Goal: Transaction & Acquisition: Purchase product/service

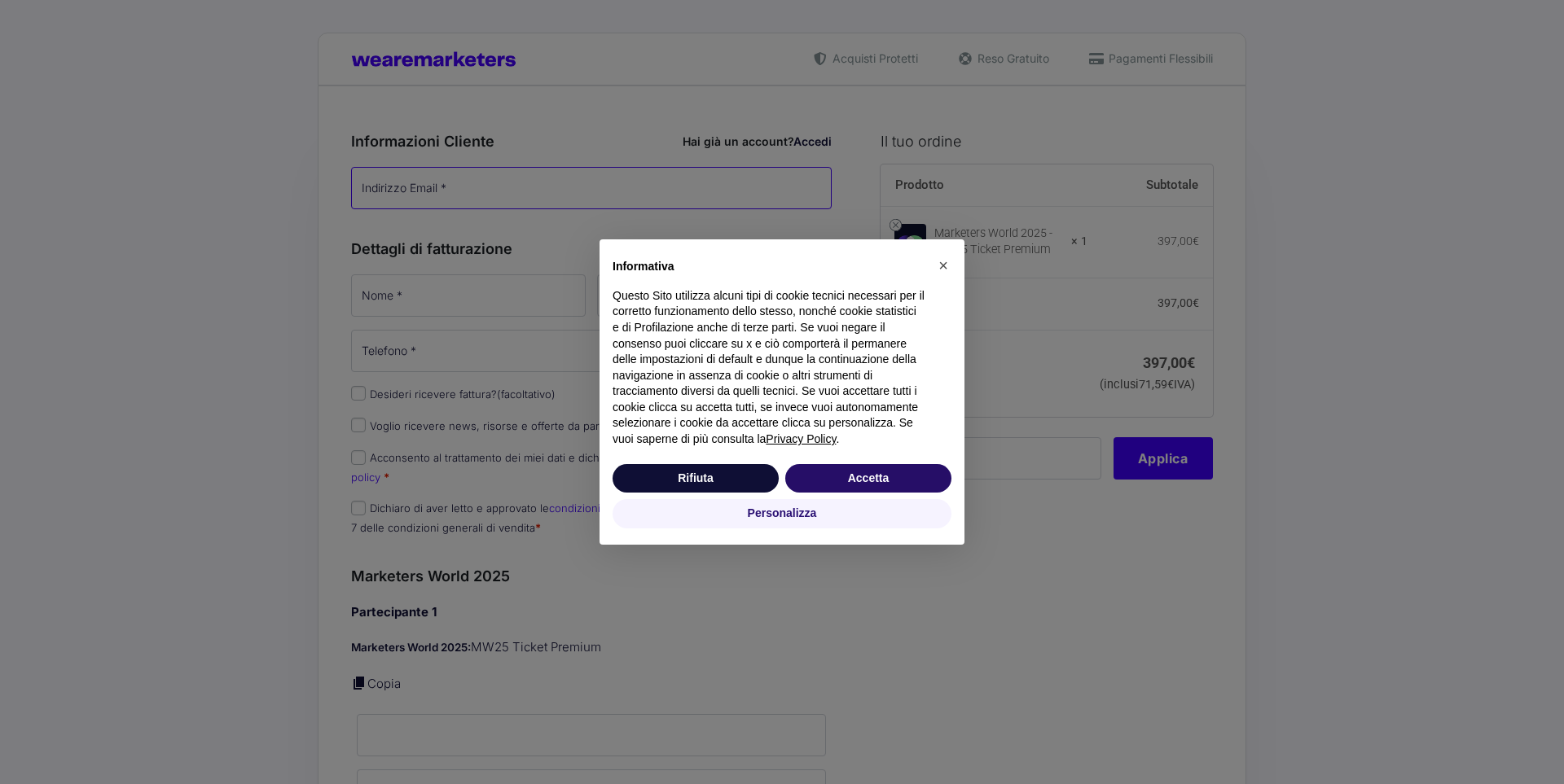
type input "[PERSON_NAME][EMAIL_ADDRESS][DOMAIN_NAME]"
click at [711, 482] on button "Rifiuta" at bounding box center [695, 479] width 166 height 30
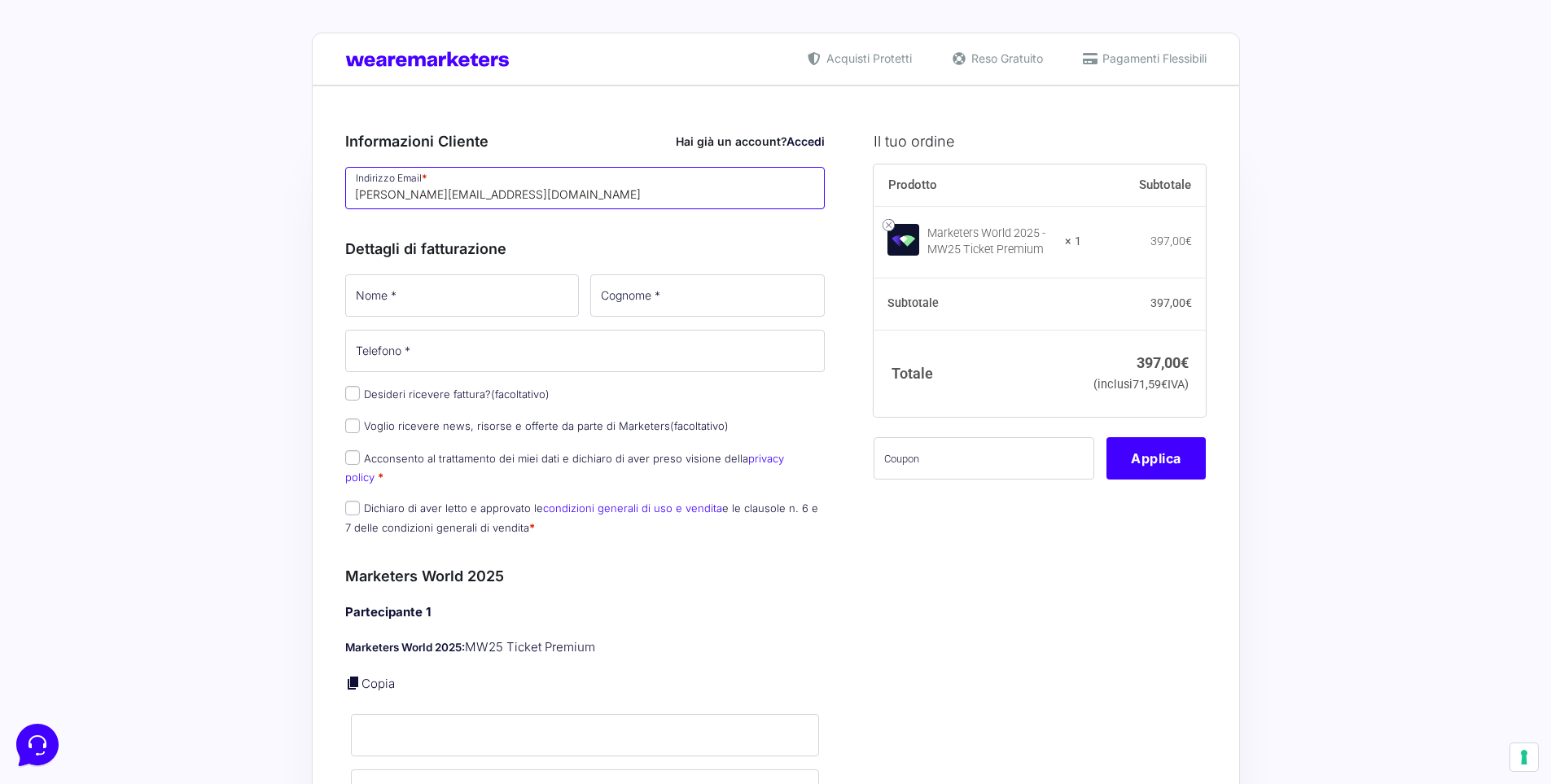
drag, startPoint x: 405, startPoint y: 196, endPoint x: 360, endPoint y: 195, distance: 45.0
click at [361, 196] on input "[PERSON_NAME][EMAIL_ADDRESS][DOMAIN_NAME]" at bounding box center [585, 188] width 480 height 42
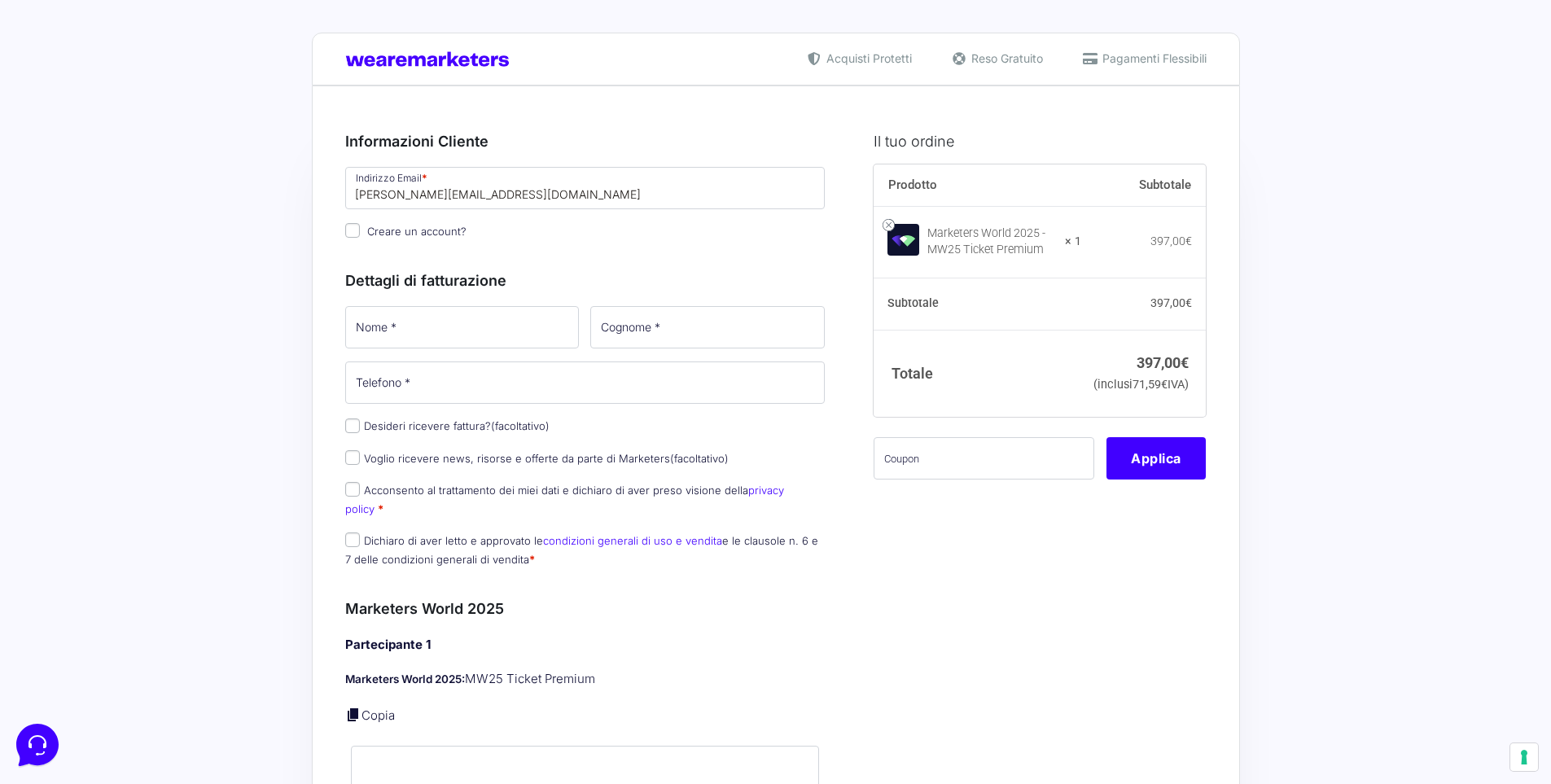
click at [705, 251] on div "Dettagli di fatturazione Nome * Cognome * Telefono * Desideri ricevere fattura?…" at bounding box center [585, 415] width 480 height 328
click at [748, 243] on div "Informazioni Cliente Hai già un account? Accedi Indirizzo Email * s.magri.t@gma…" at bounding box center [585, 182] width 480 height 140
click at [386, 339] on input "Nome *" at bounding box center [462, 327] width 234 height 42
type input "[PERSON_NAME]"
click at [745, 329] on input "[PERSON_NAME]" at bounding box center [707, 327] width 234 height 42
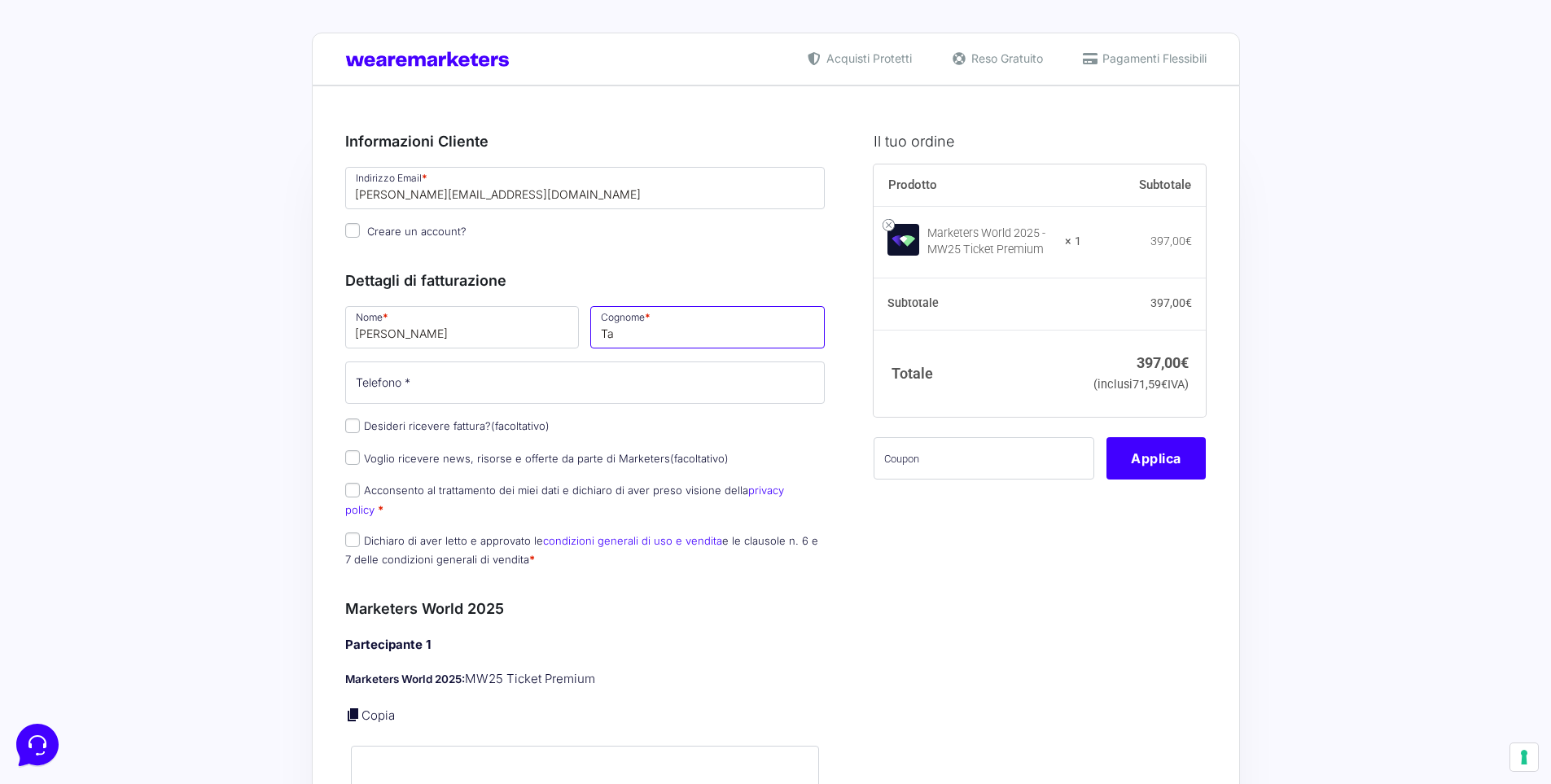
type input "T"
type input "[PERSON_NAME]"
click at [475, 397] on input "Telefono *" at bounding box center [585, 383] width 480 height 42
type input "3809021950"
click at [356, 496] on input "Acconsento al trattamento dei miei dati e dichiaro di aver preso visione della …" at bounding box center [352, 490] width 14 height 14
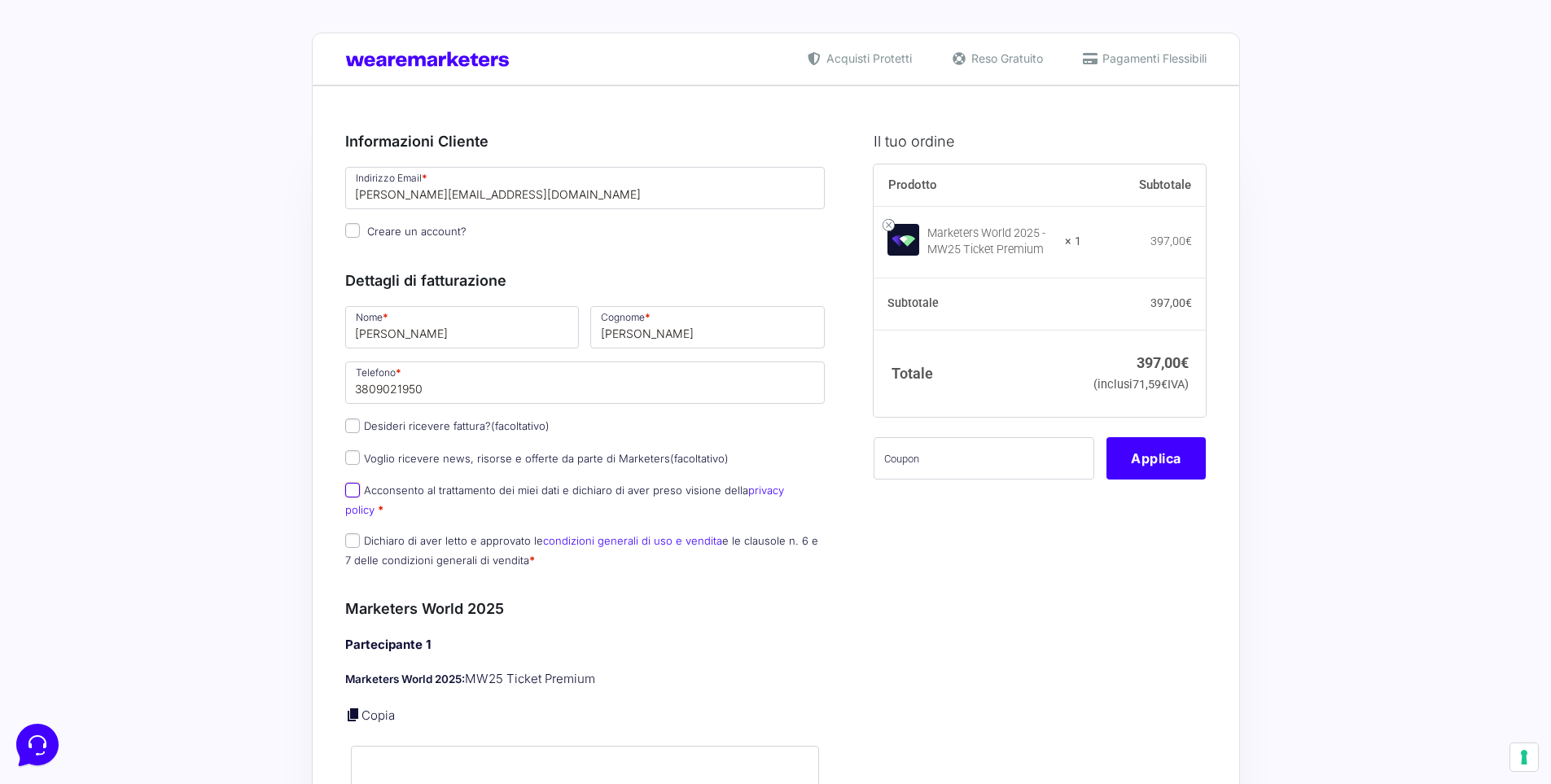
checkbox input "true"
click at [350, 533] on input "Dichiaro di aver letto e approvato le condizioni generali di uso e vendita e le…" at bounding box center [352, 541] width 14 height 14
checkbox input "true"
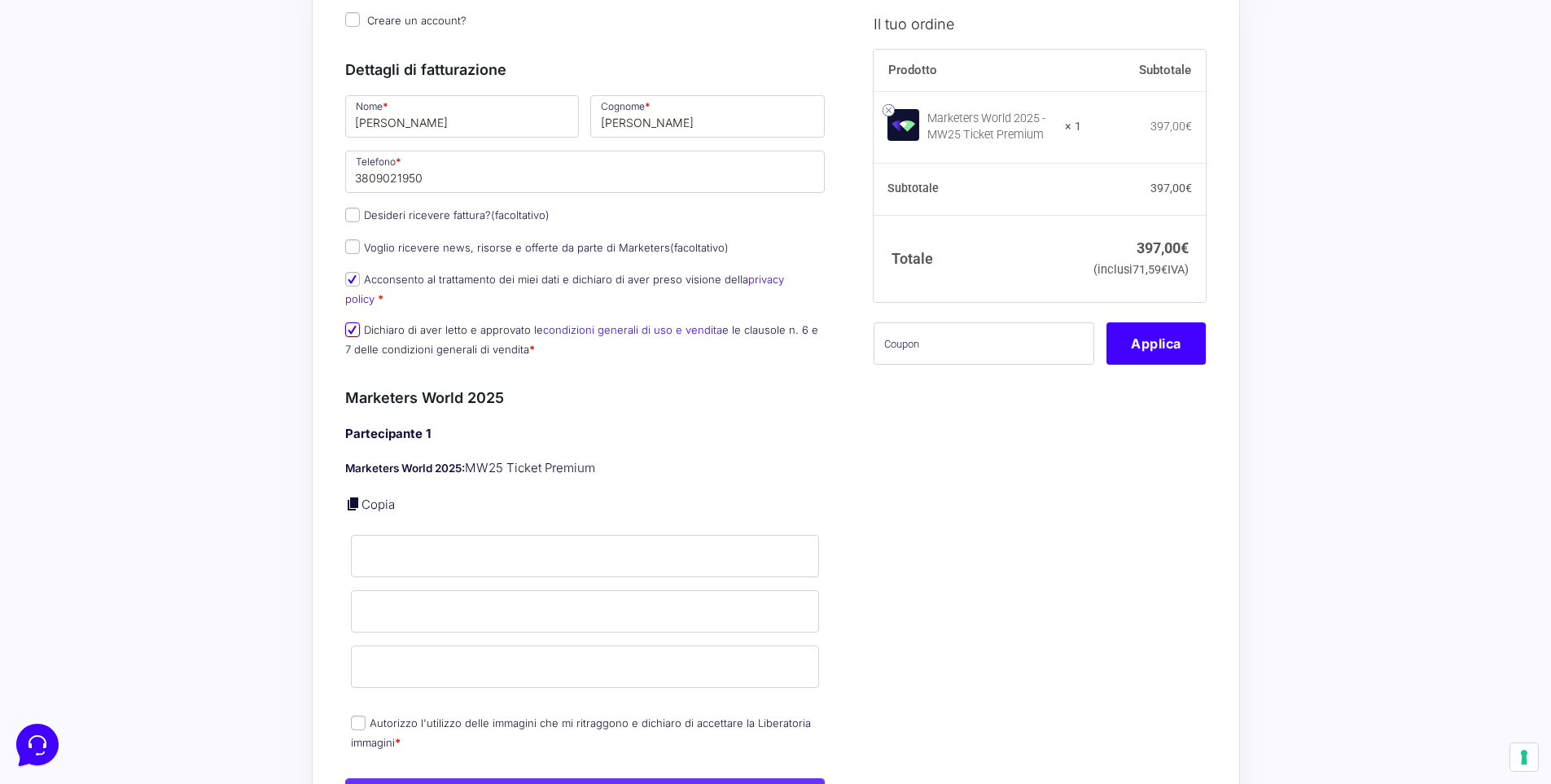
scroll to position [213, 0]
click at [448, 533] on input "Nome *" at bounding box center [586, 554] width 469 height 42
type input "[PERSON_NAME]"
click at [436, 600] on input "[PERSON_NAME]" at bounding box center [586, 610] width 469 height 42
type input "T"
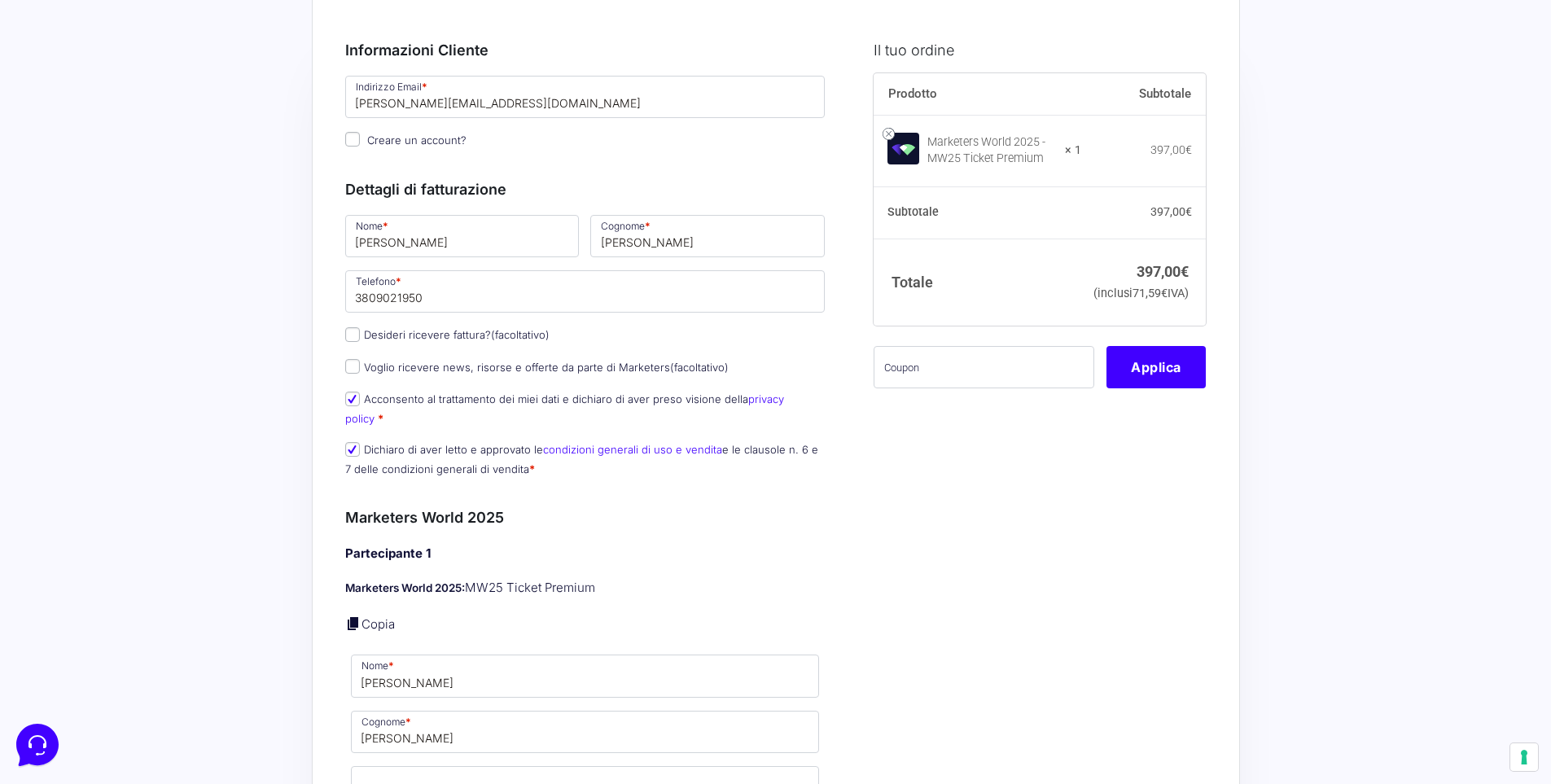
scroll to position [326, 0]
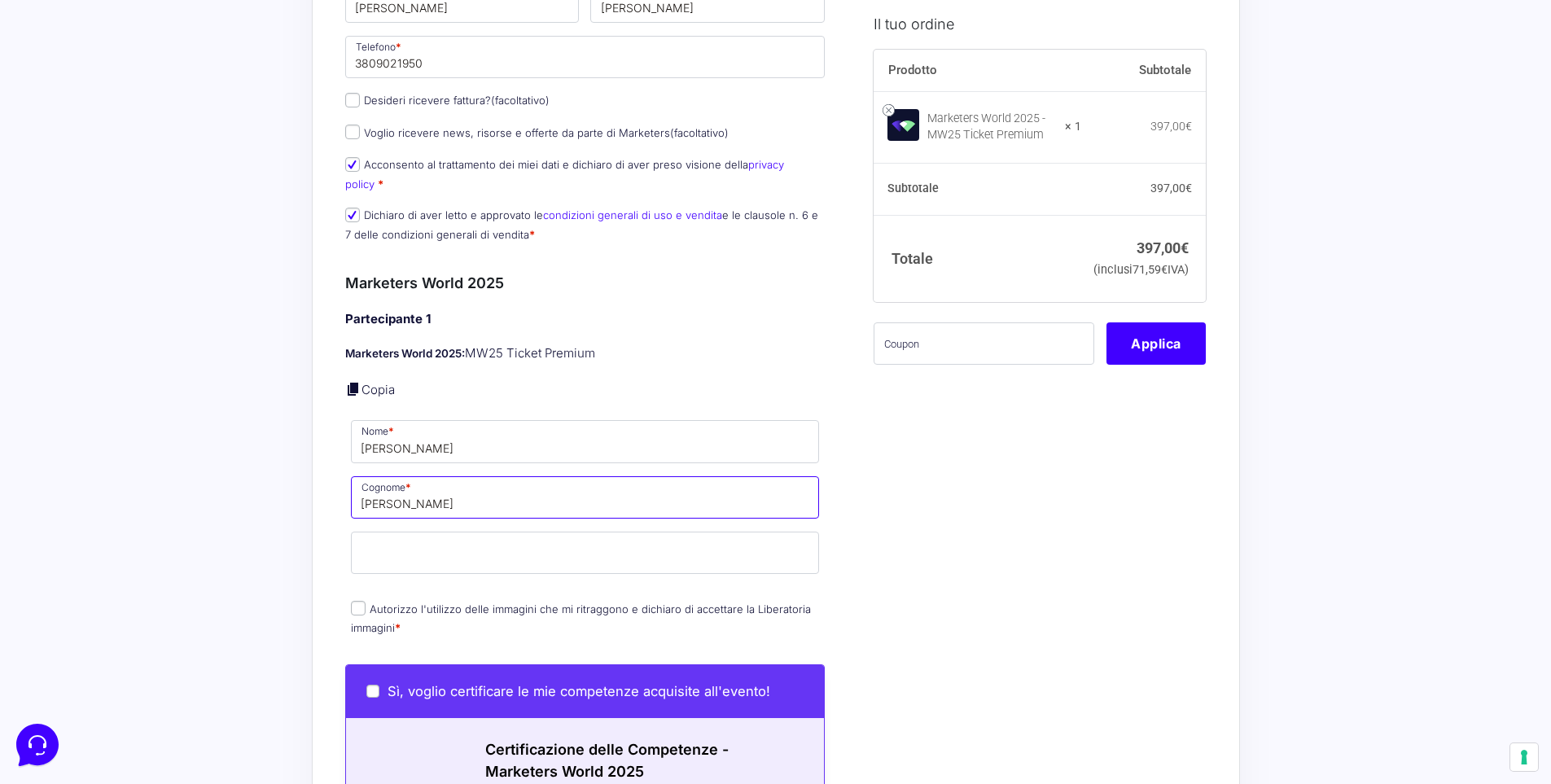
click at [444, 483] on input "[PERSON_NAME]" at bounding box center [586, 497] width 469 height 42
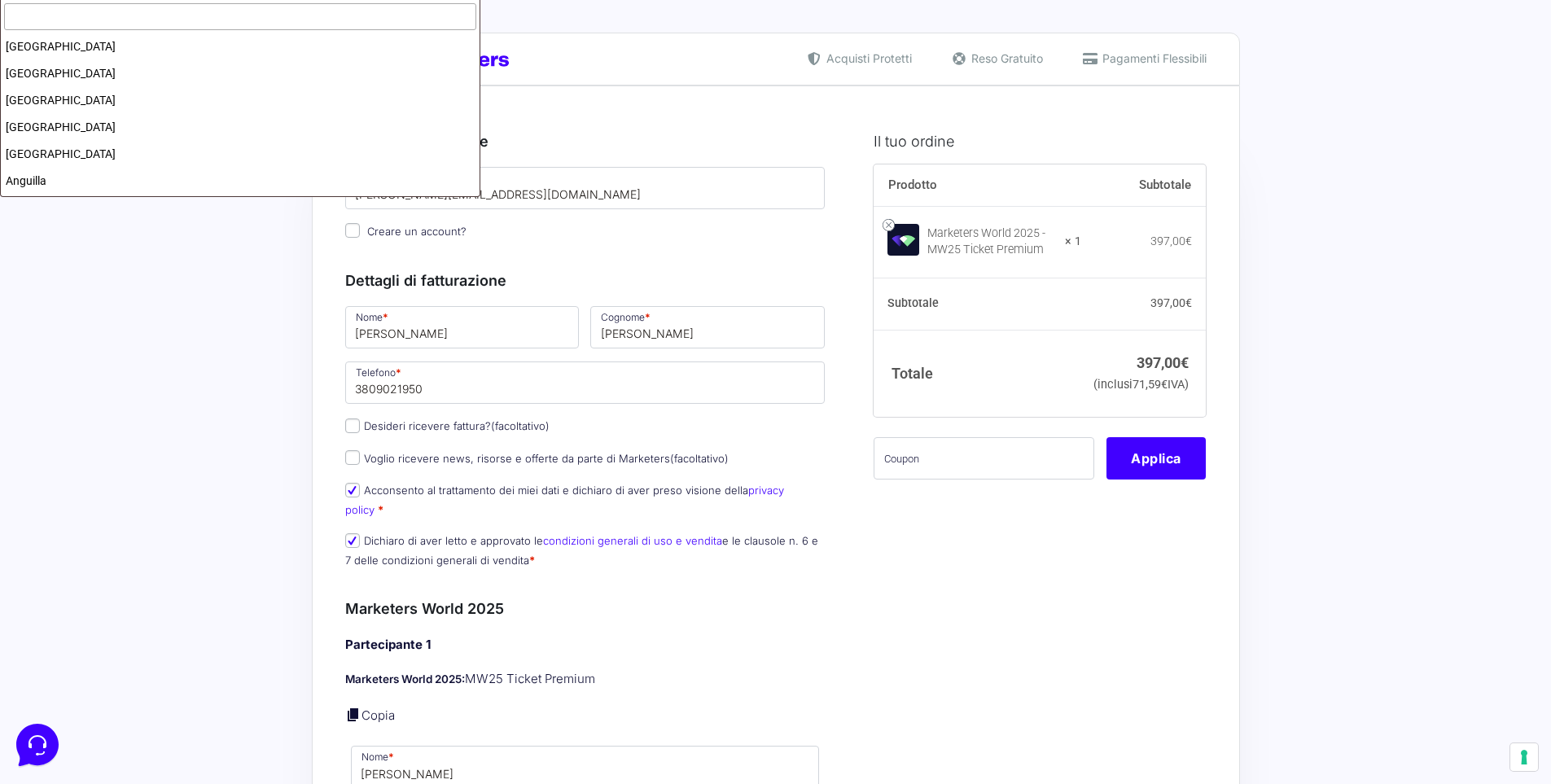
scroll to position [3117, 0]
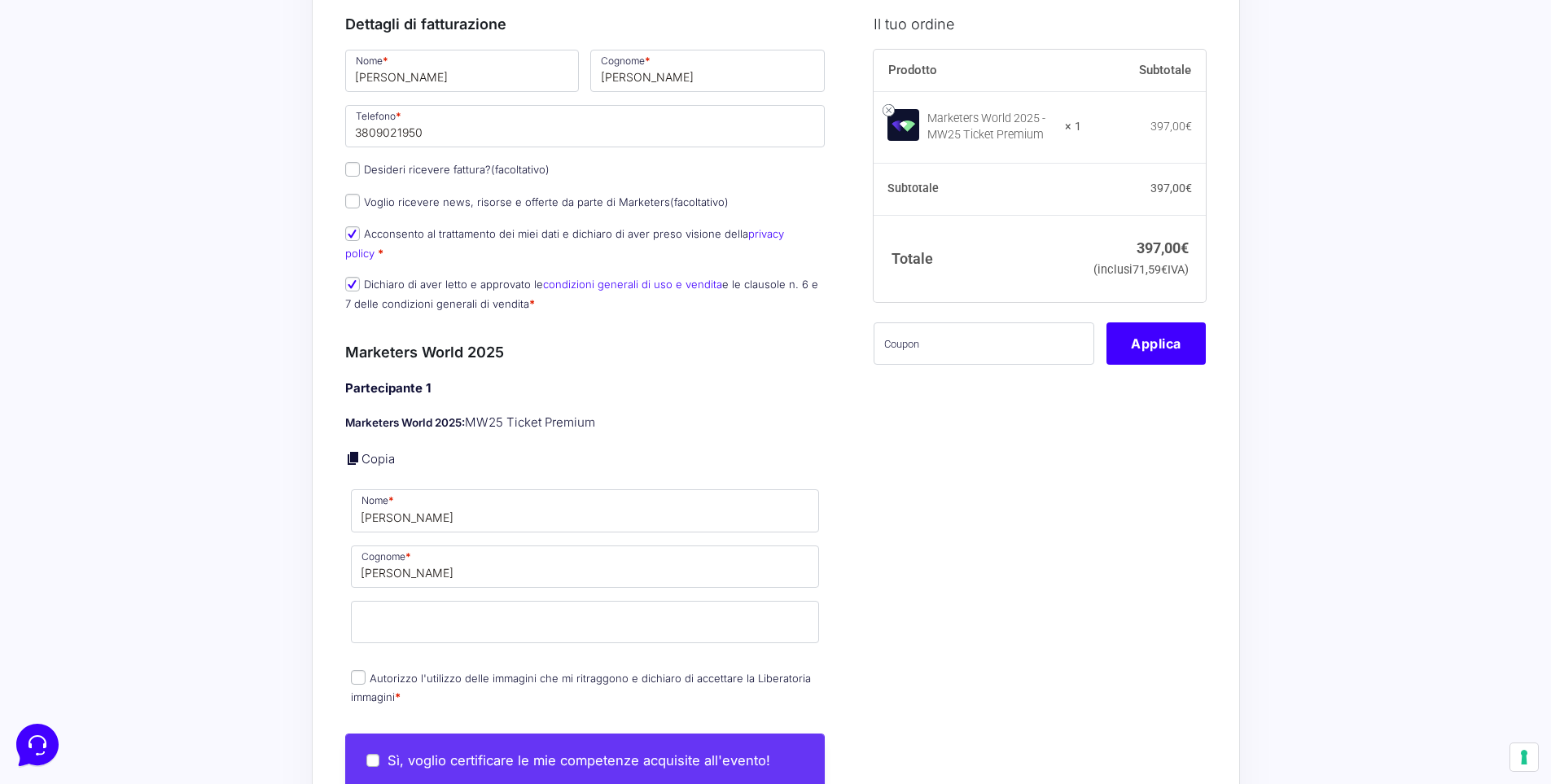
scroll to position [510, 0]
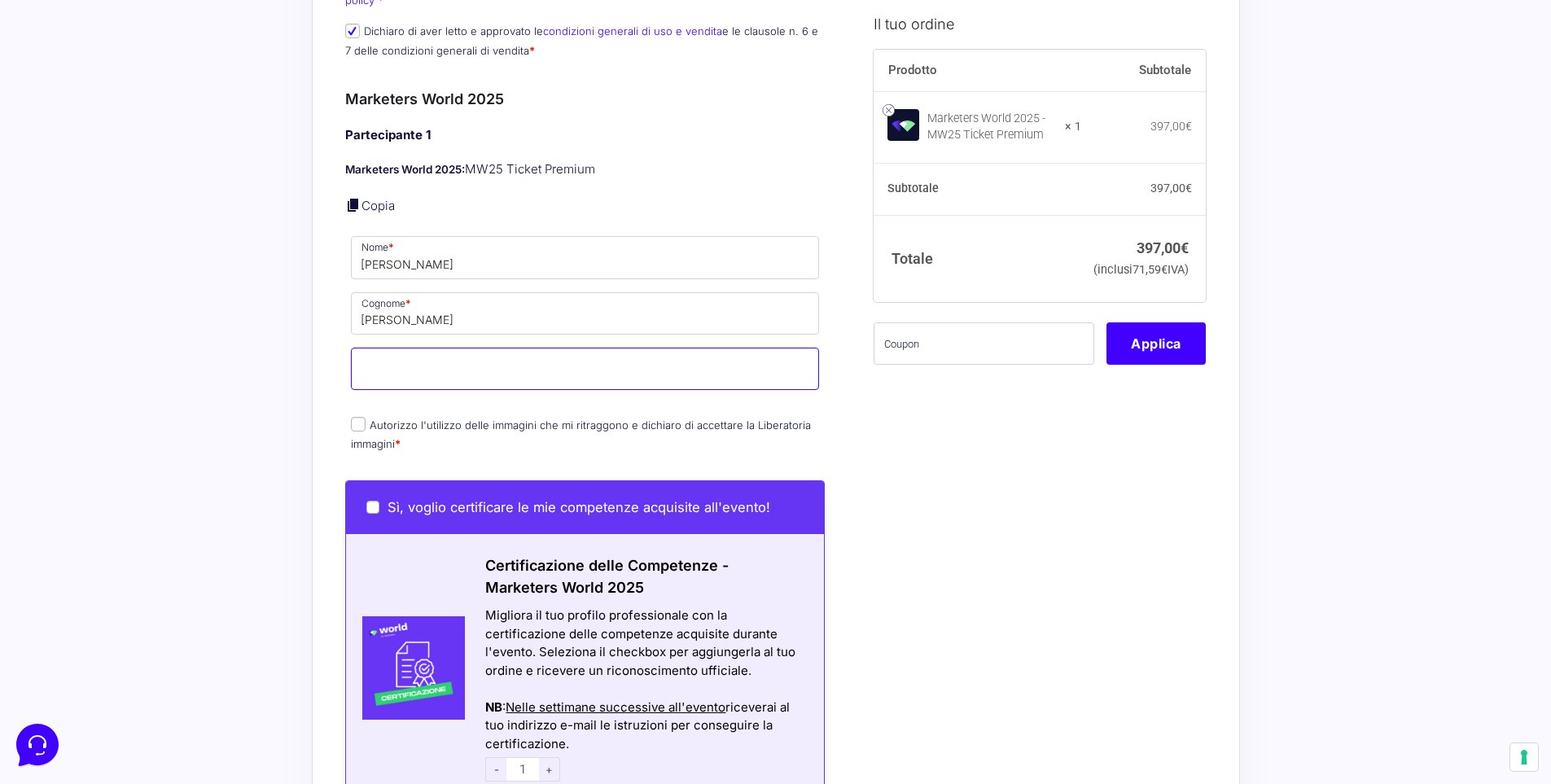
click at [405, 348] on input "Email *" at bounding box center [586, 368] width 469 height 42
click at [421, 301] on input "[PERSON_NAME]" at bounding box center [586, 313] width 469 height 42
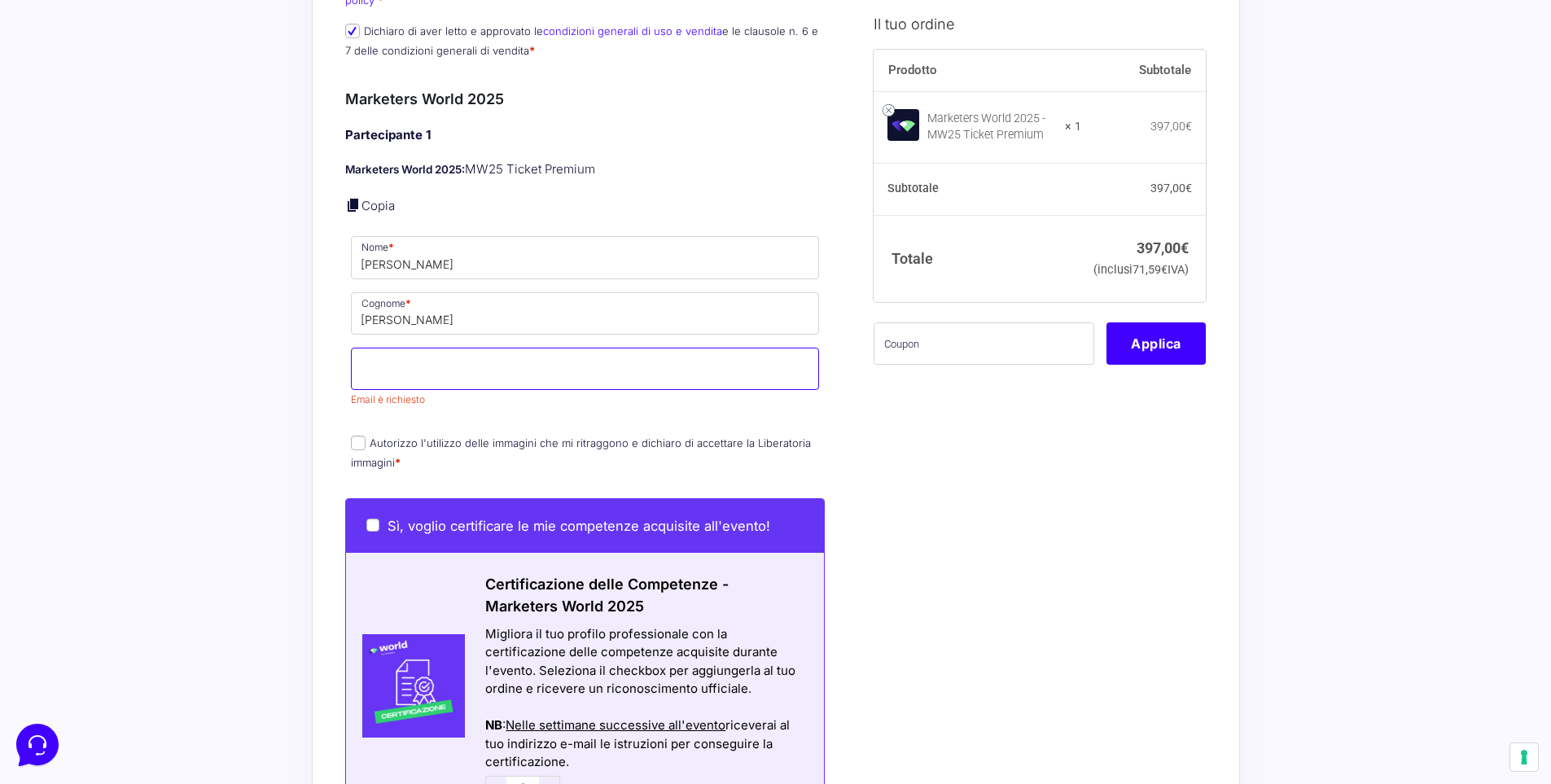
click at [389, 353] on input "Email *" at bounding box center [586, 368] width 469 height 42
click at [440, 292] on input "[PERSON_NAME]" at bounding box center [586, 313] width 469 height 42
click at [437, 295] on input "[PERSON_NAME]" at bounding box center [586, 313] width 469 height 42
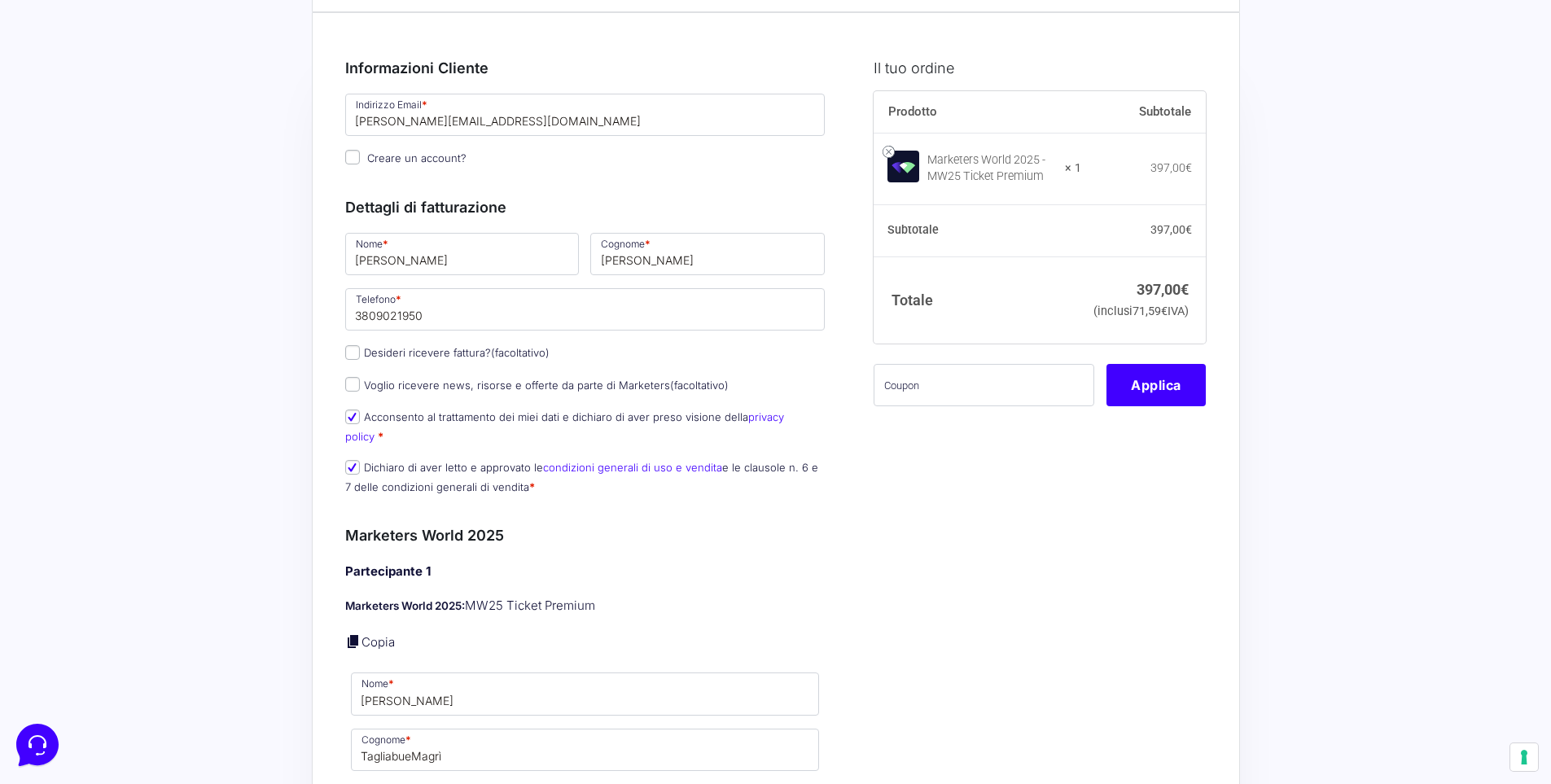
scroll to position [188, 0]
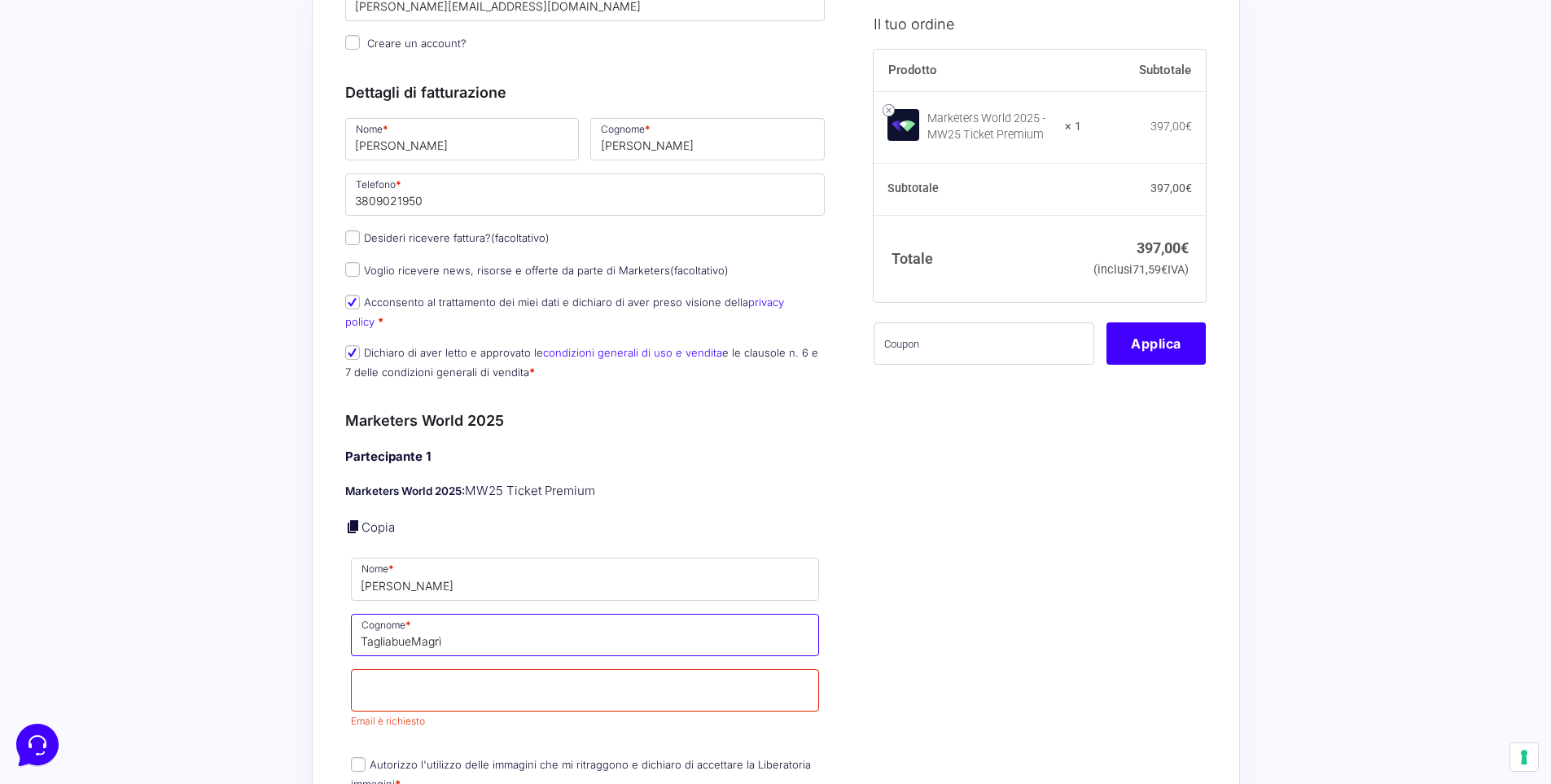
click at [412, 622] on input "TagliabueMagrì" at bounding box center [586, 635] width 469 height 42
drag, startPoint x: 412, startPoint y: 622, endPoint x: 345, endPoint y: 622, distance: 67.0
click at [345, 622] on p "Cognome * TagliabueMagrì" at bounding box center [585, 635] width 480 height 48
type input "[PERSON_NAME]"
click at [329, 634] on div "Riepilogo Ordine 397,00 € Prodotto Subtotale Marketers World 2025 - MW25 Ticket…" at bounding box center [776, 756] width 929 height 1718
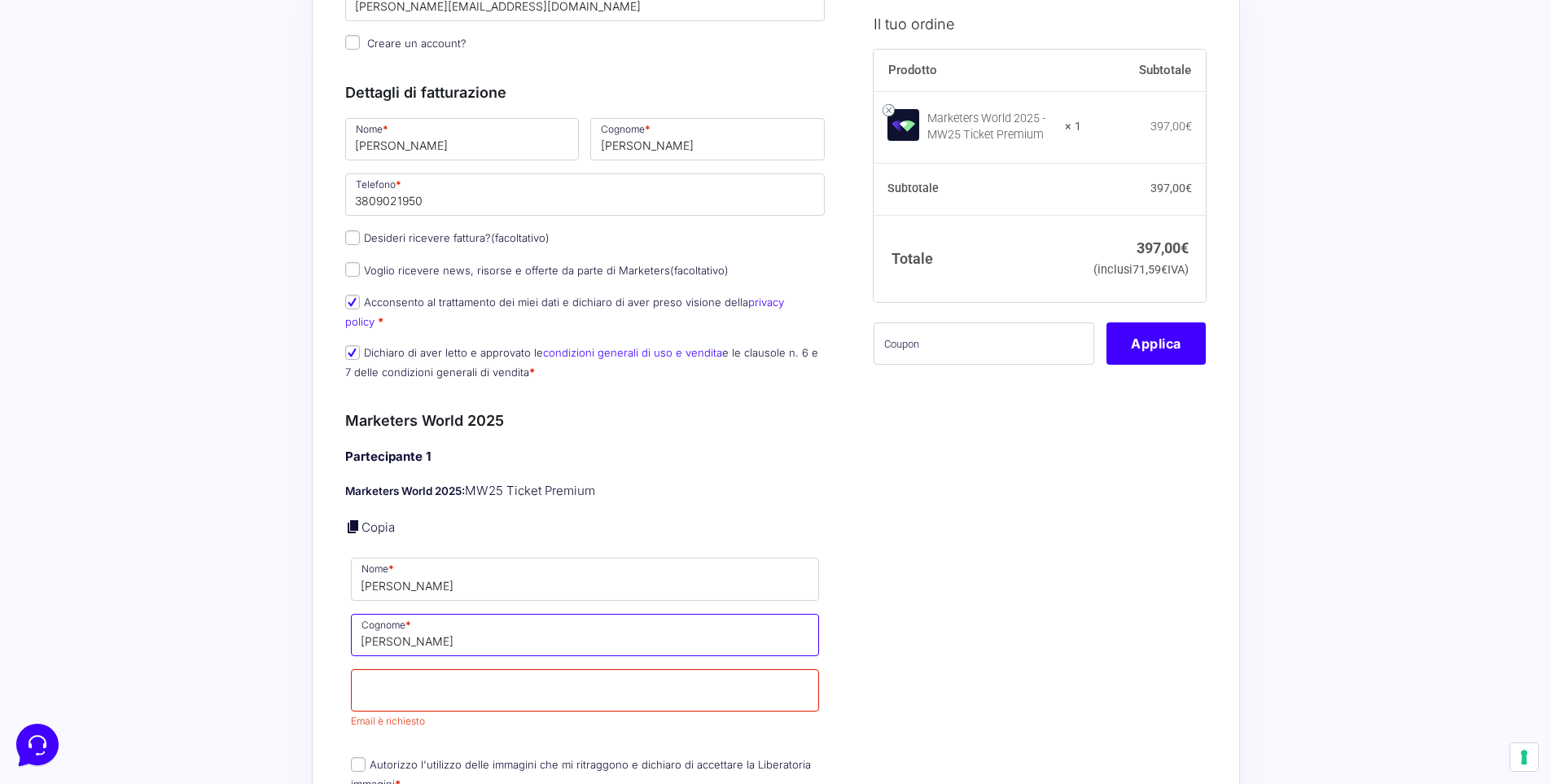
click at [442, 622] on input "[PERSON_NAME]" at bounding box center [586, 635] width 469 height 42
click at [417, 669] on input "Email *" at bounding box center [586, 690] width 469 height 42
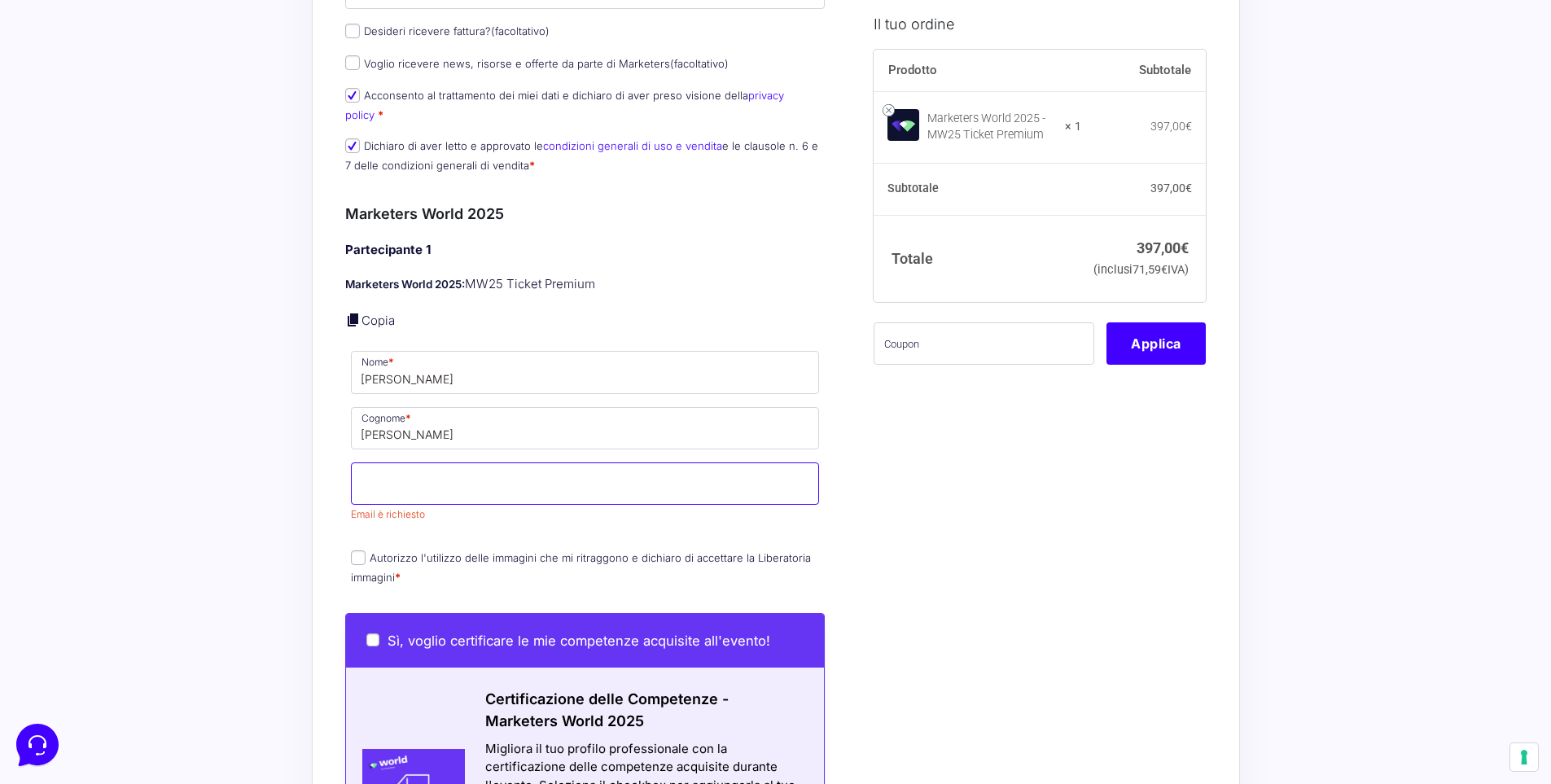
scroll to position [397, 0]
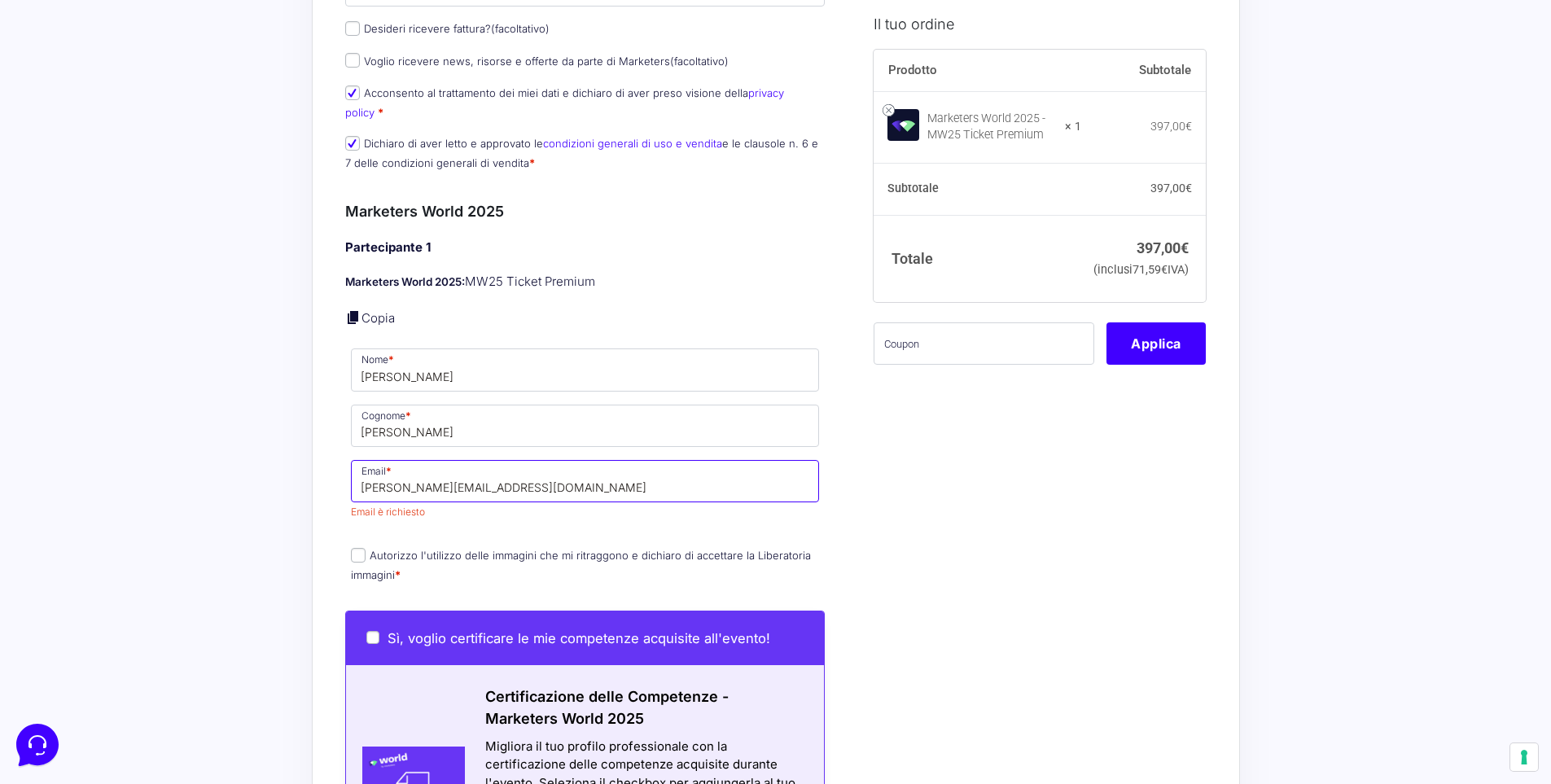
type input "[PERSON_NAME][EMAIL_ADDRESS][DOMAIN_NAME]"
click at [723, 288] on div "Partecipante 1 Marketers World 2025: MW25 Ticket Premium Copia Nome * [PERSON_N…" at bounding box center [585, 412] width 480 height 348
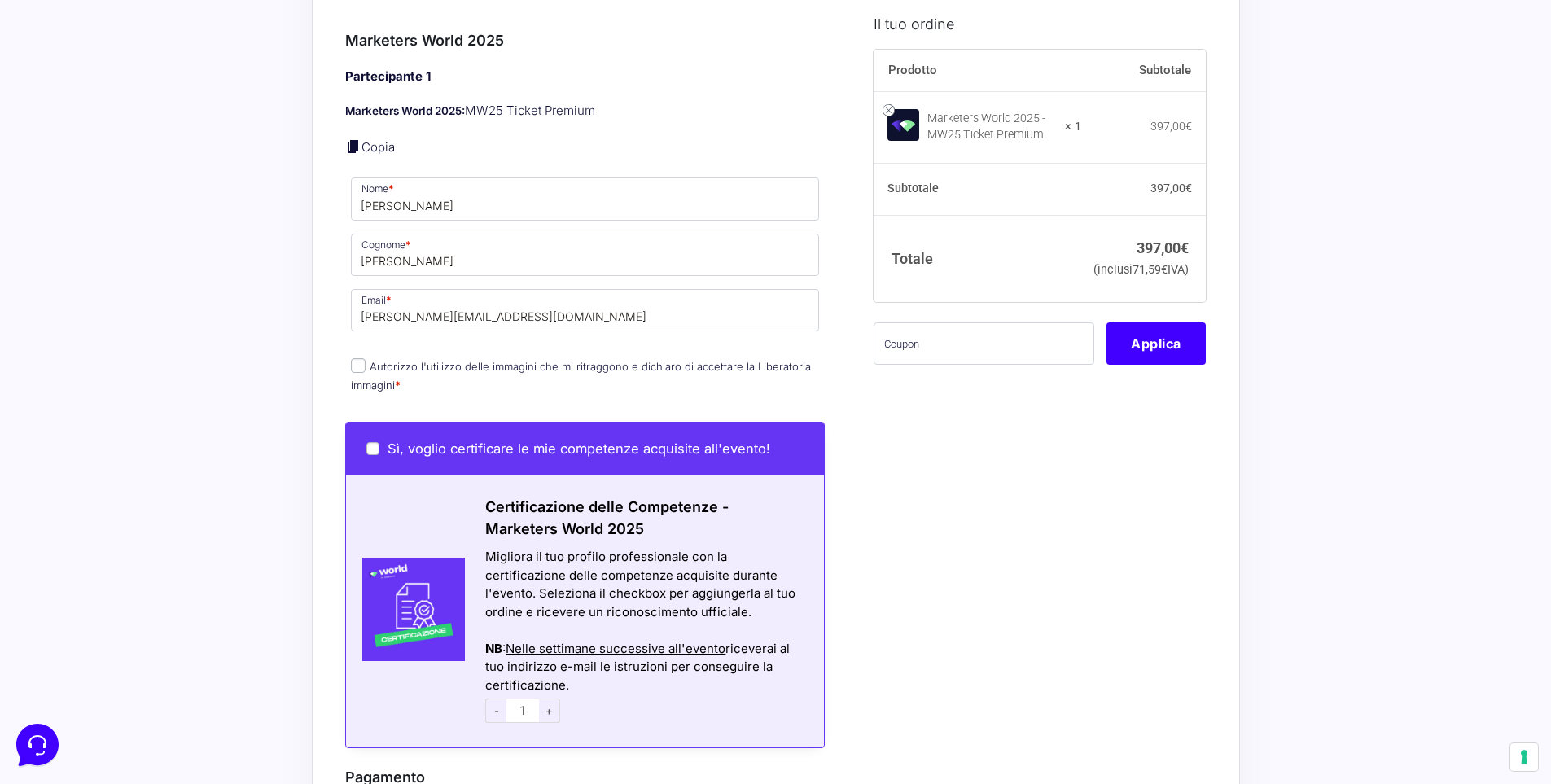
scroll to position [569, 0]
click at [359, 357] on input "Autorizzo l'utilizzo delle immagini che mi ritraggono e dichiaro di accettare l…" at bounding box center [358, 365] width 14 height 14
checkbox input "true"
click at [373, 441] on input "Sì, voglio certificare le mie competenze acquisite all'evento!" at bounding box center [373, 447] width 13 height 13
checkbox input "true"
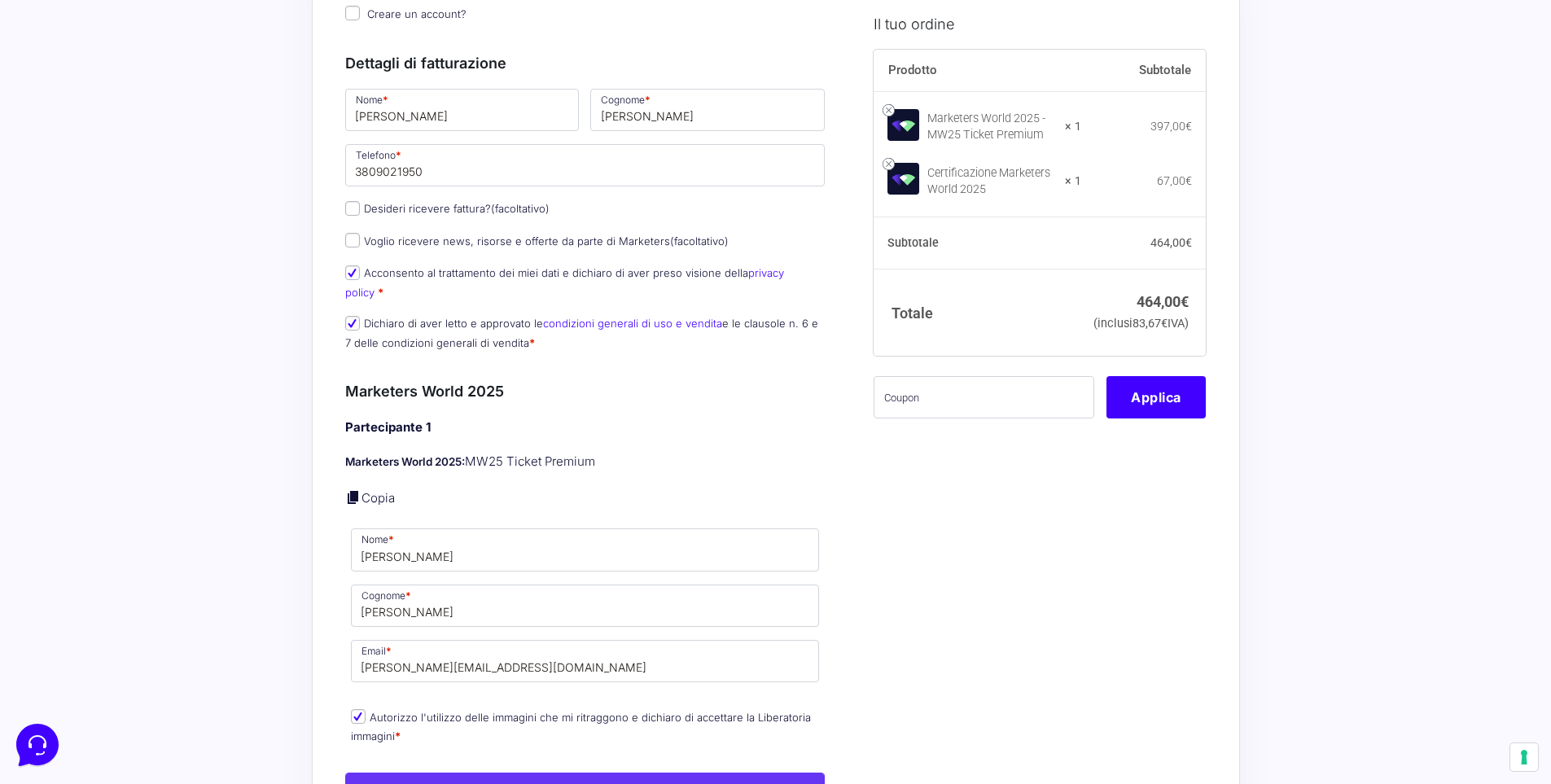
scroll to position [237, 0]
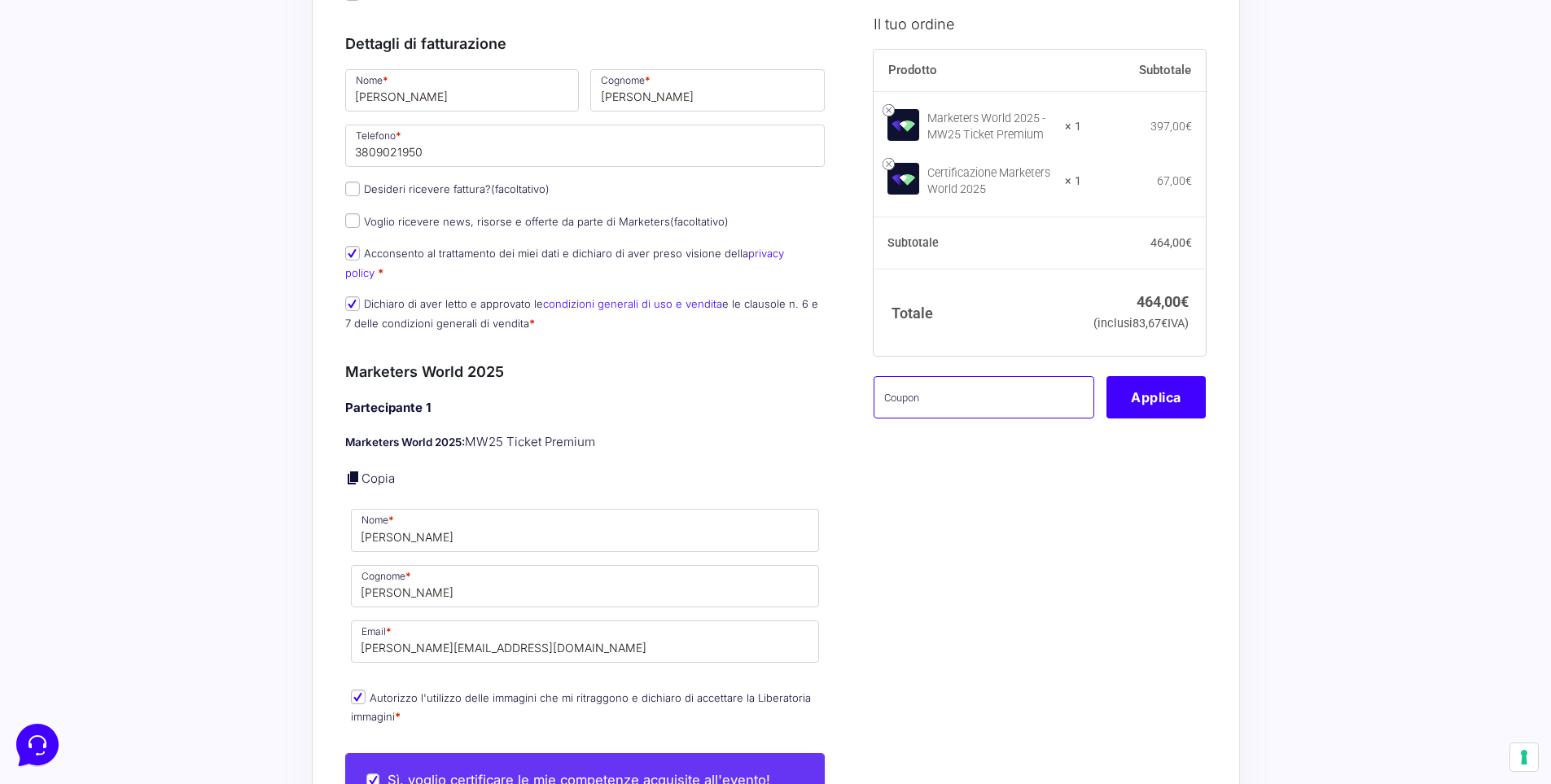
click at [946, 418] on input "text" at bounding box center [984, 397] width 221 height 42
paste input "MPRO20OFFWORLD"
click at [885, 418] on input "MPRO20OFFWORLD" at bounding box center [984, 397] width 221 height 42
click at [1079, 418] on input "mpro20offworldMPRO20OFFWORLD" at bounding box center [984, 397] width 221 height 42
click at [1169, 418] on button "Applica" at bounding box center [1156, 397] width 100 height 42
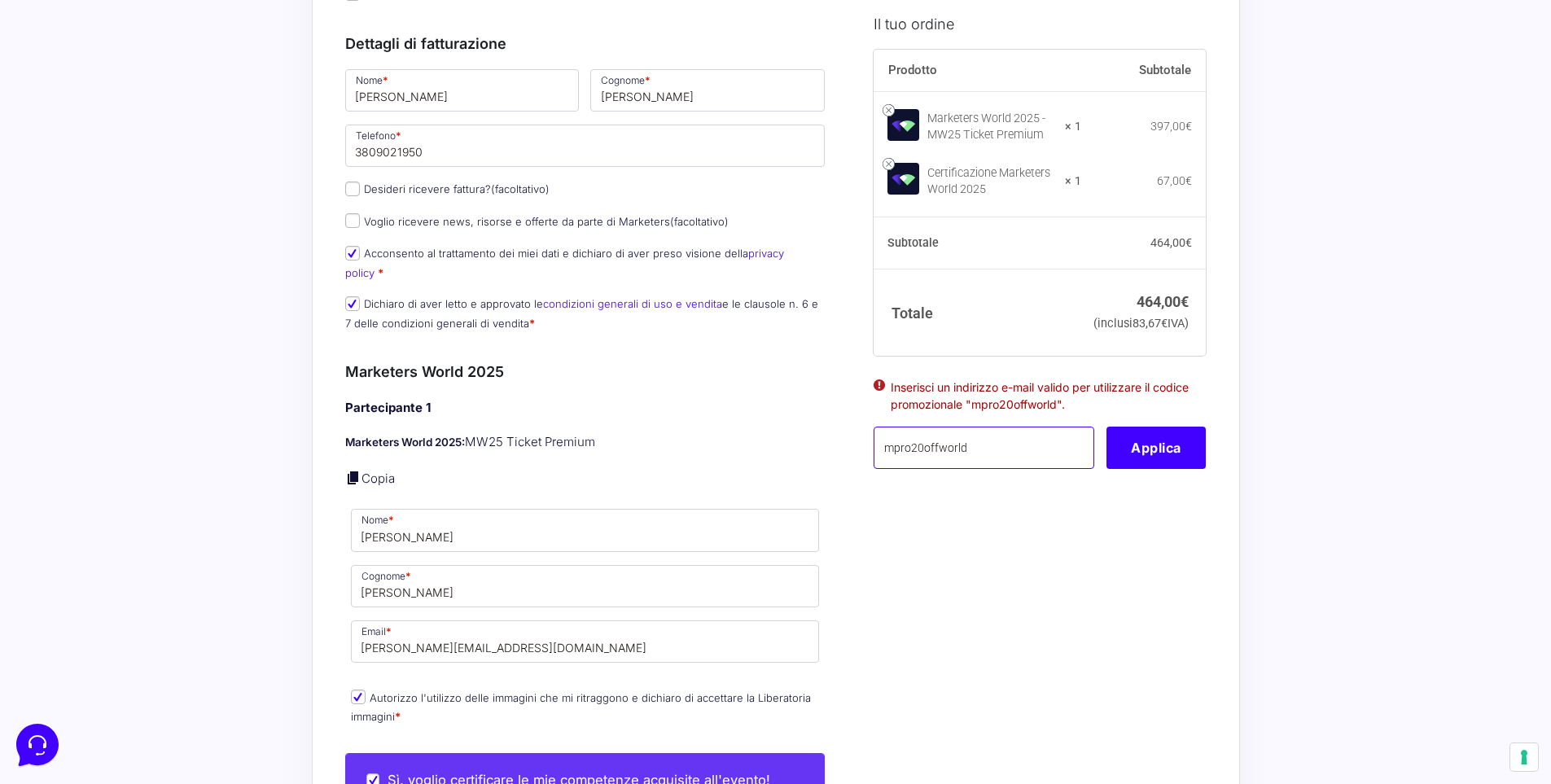
click at [973, 469] on input "mpro20offworld" at bounding box center [984, 447] width 221 height 42
click at [1128, 469] on button "Applica" at bounding box center [1156, 447] width 100 height 42
click at [999, 469] on input "mpro20offworld25" at bounding box center [984, 447] width 221 height 42
type input "mpro20offworld"
click at [897, 545] on div "Il tuo ordine Prodotto Subtotale Marketers World 2025 - MW25 Ticket Premium × 1…" at bounding box center [1033, 692] width 344 height 1634
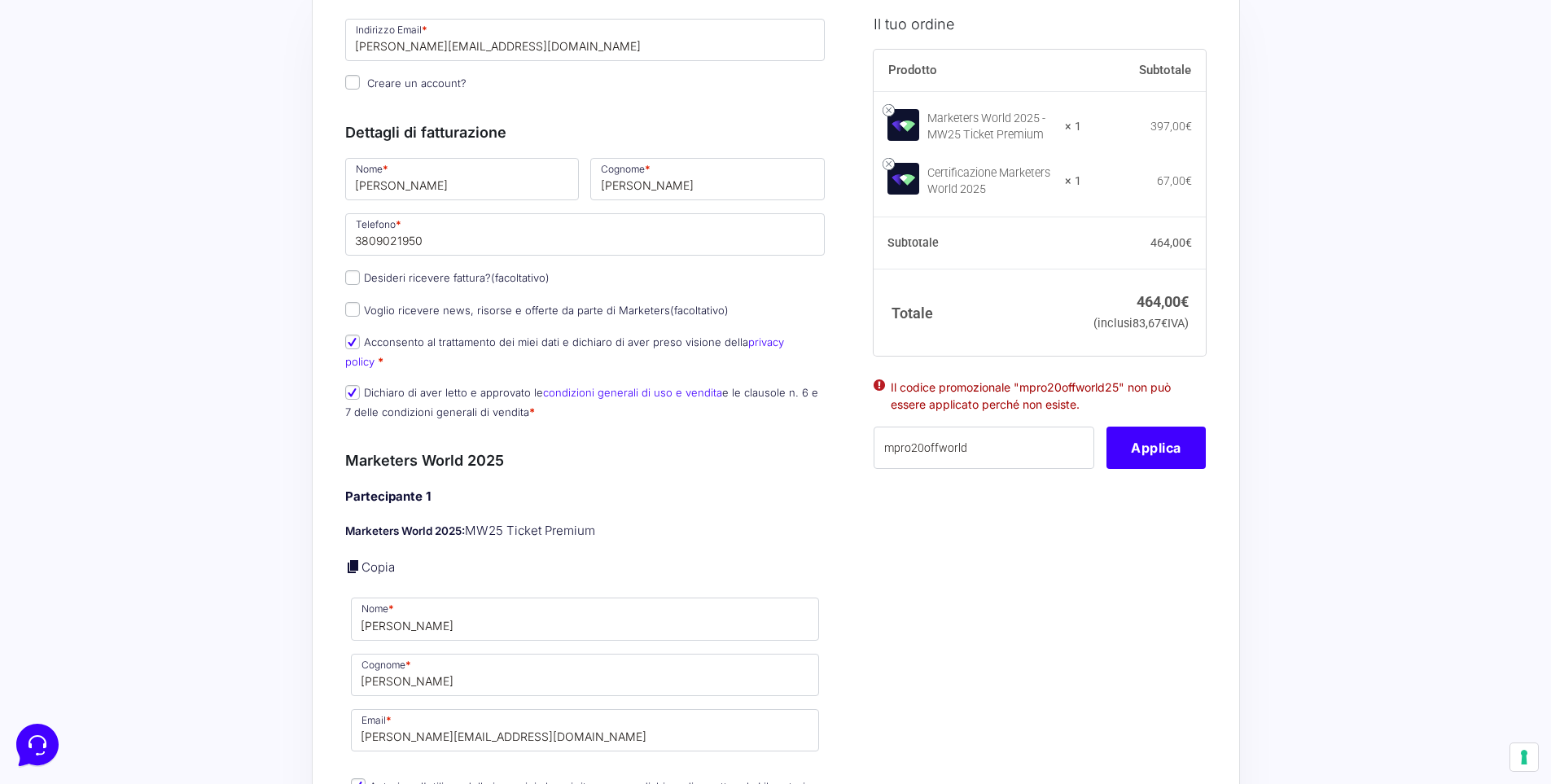
scroll to position [0, 0]
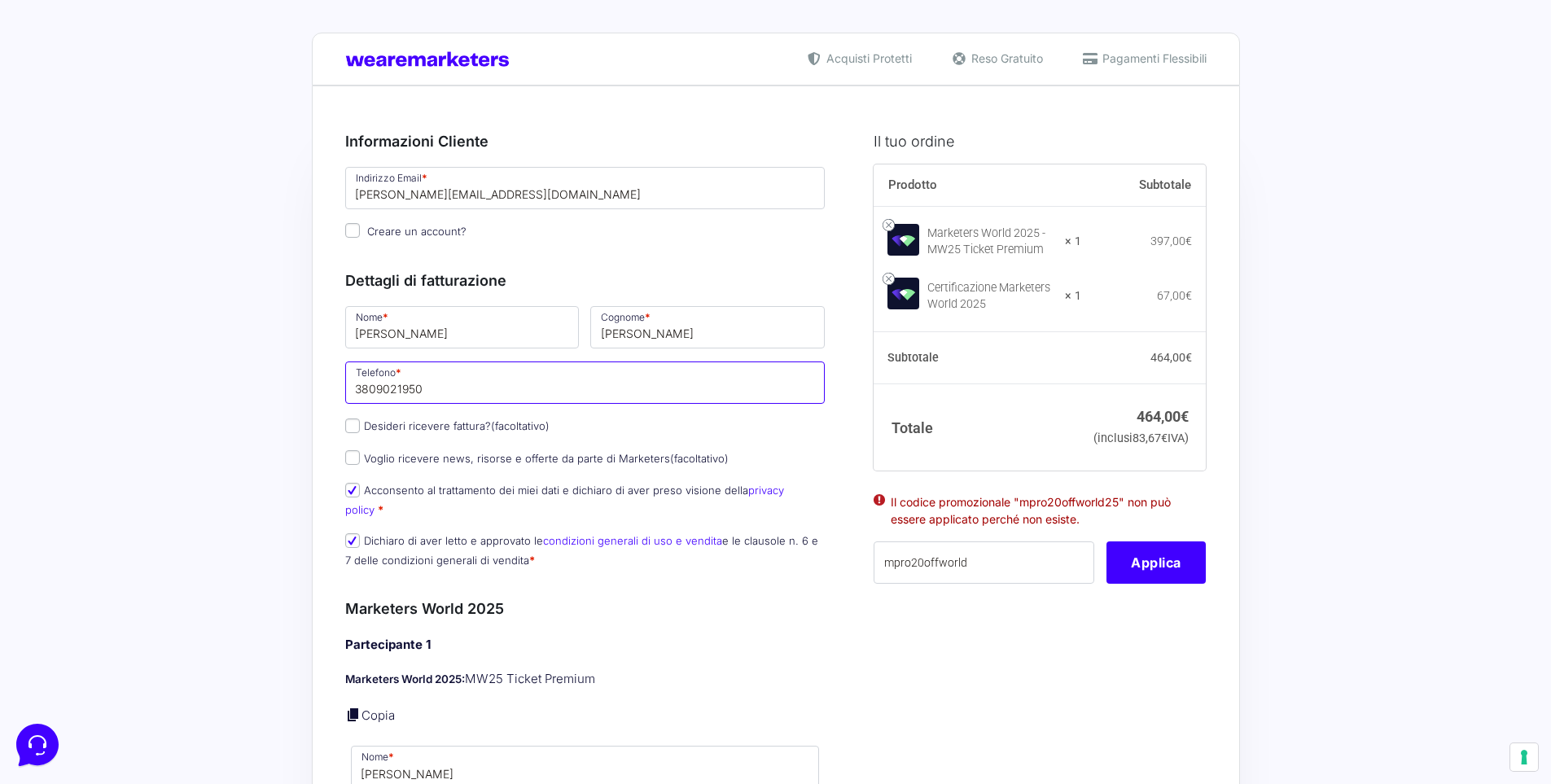
click at [514, 379] on input "3809021950" at bounding box center [585, 383] width 480 height 42
click at [493, 393] on input "3809021950" at bounding box center [585, 383] width 480 height 42
click at [501, 387] on input "[PHONE_NUMBER]" at bounding box center [585, 383] width 480 height 42
type input "[PHONE_NUMBER]"
click at [641, 436] on p "Desideri ricevere fattura? (facoltativo)" at bounding box center [586, 426] width 492 height 23
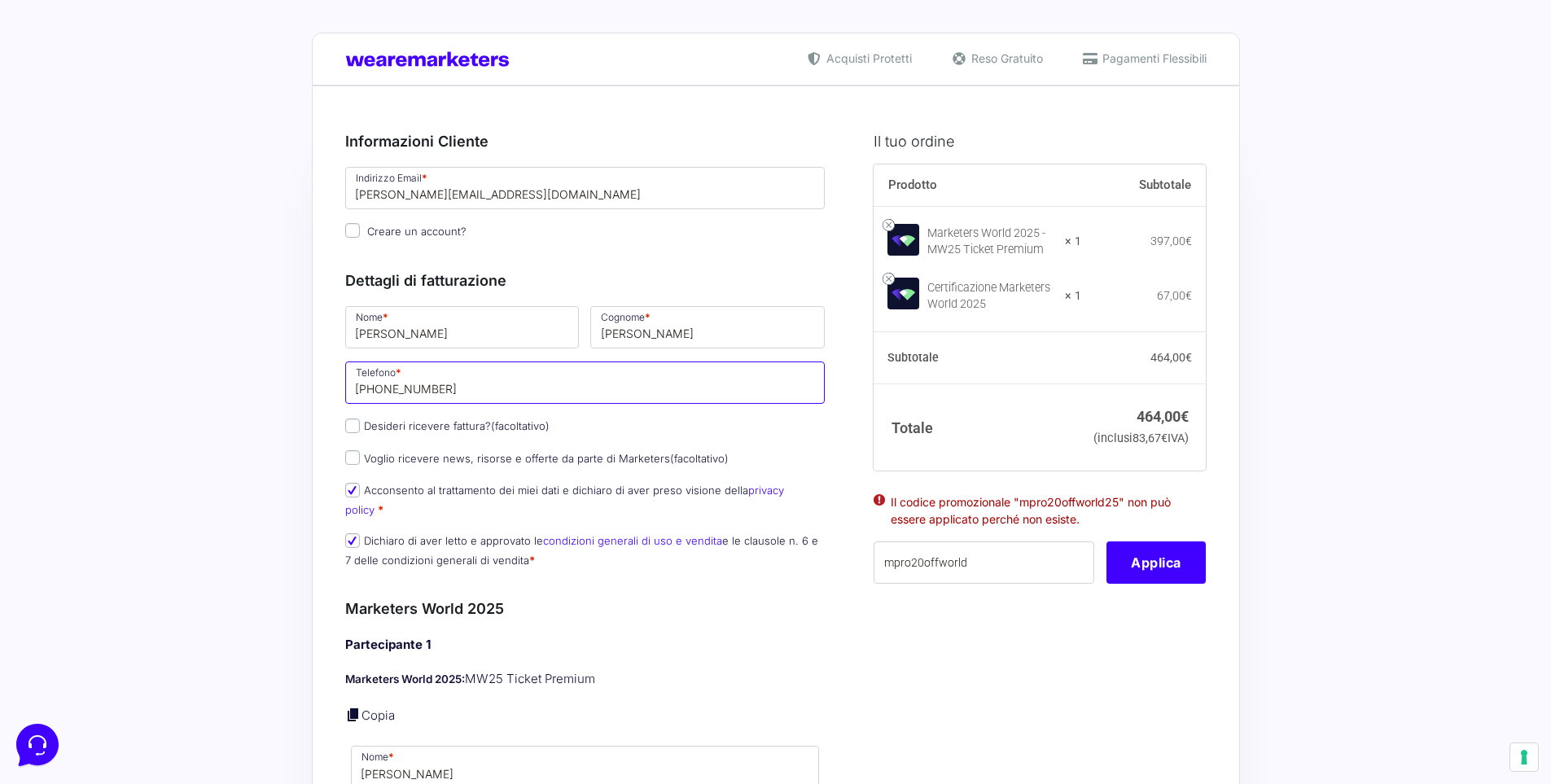
click at [488, 385] on input "[PHONE_NUMBER]" at bounding box center [585, 383] width 480 height 42
click at [658, 336] on input "[PERSON_NAME]" at bounding box center [707, 327] width 234 height 42
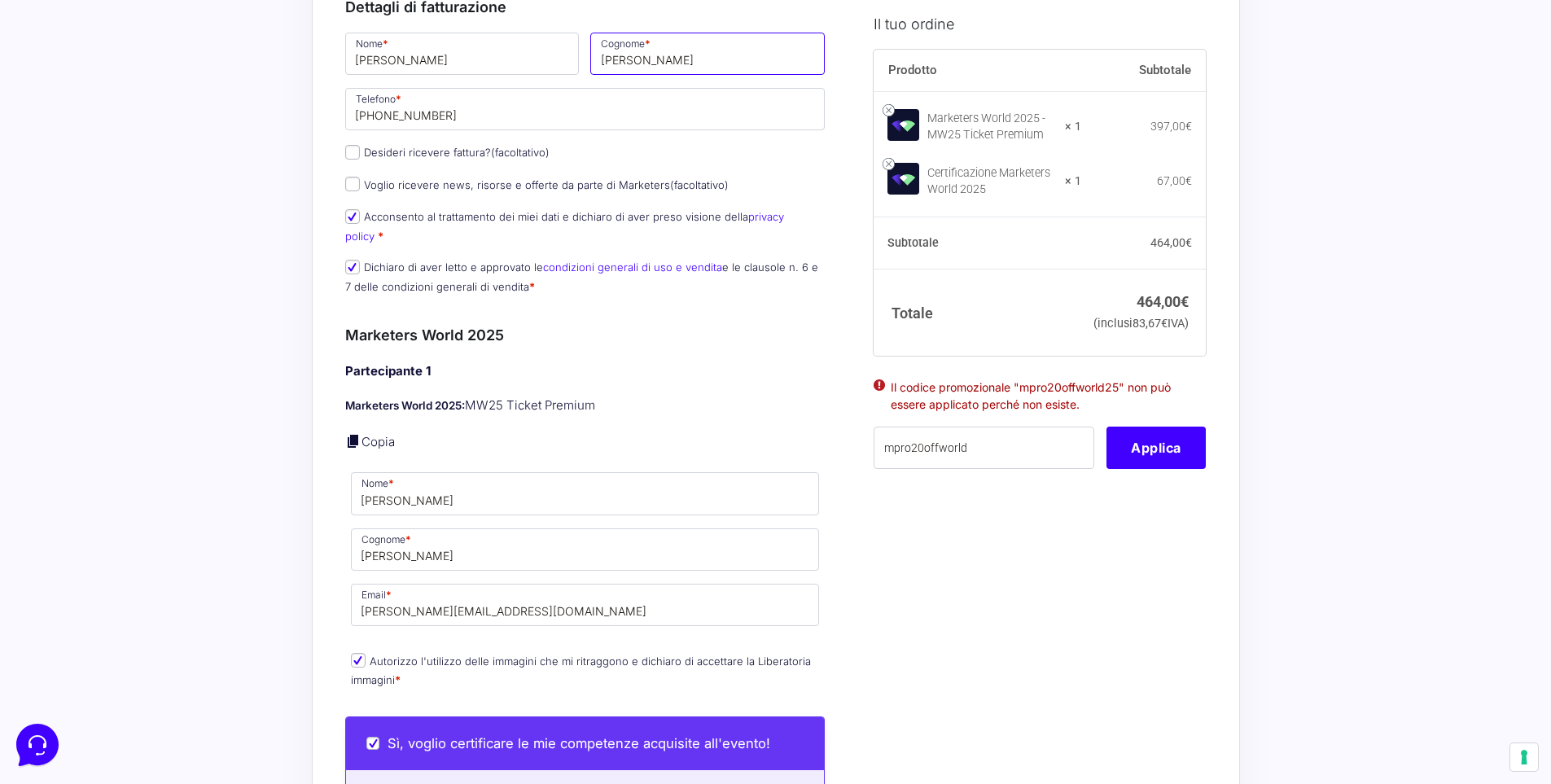
scroll to position [395, 0]
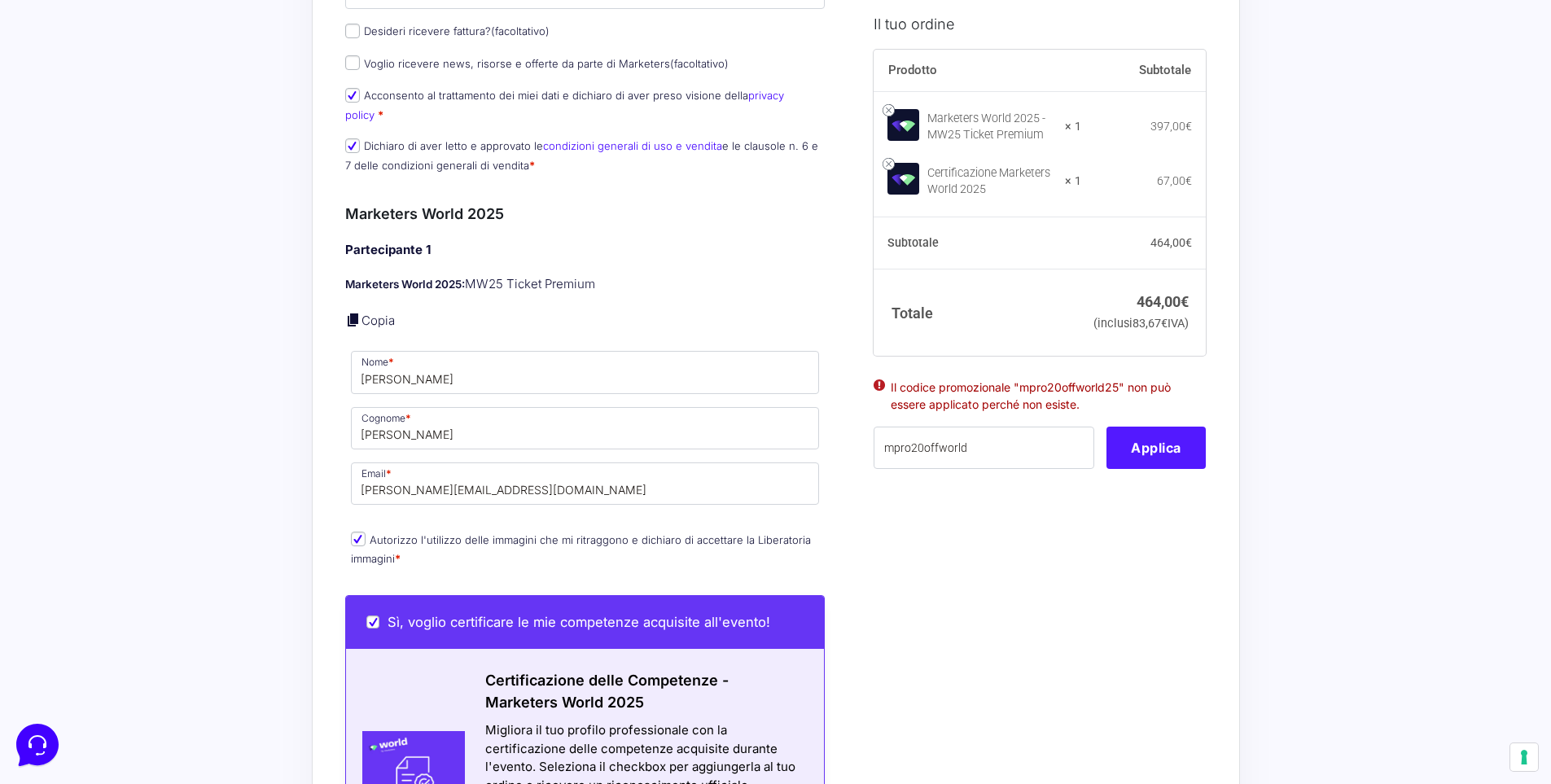
click at [1178, 468] on button "Applica" at bounding box center [1156, 447] width 100 height 42
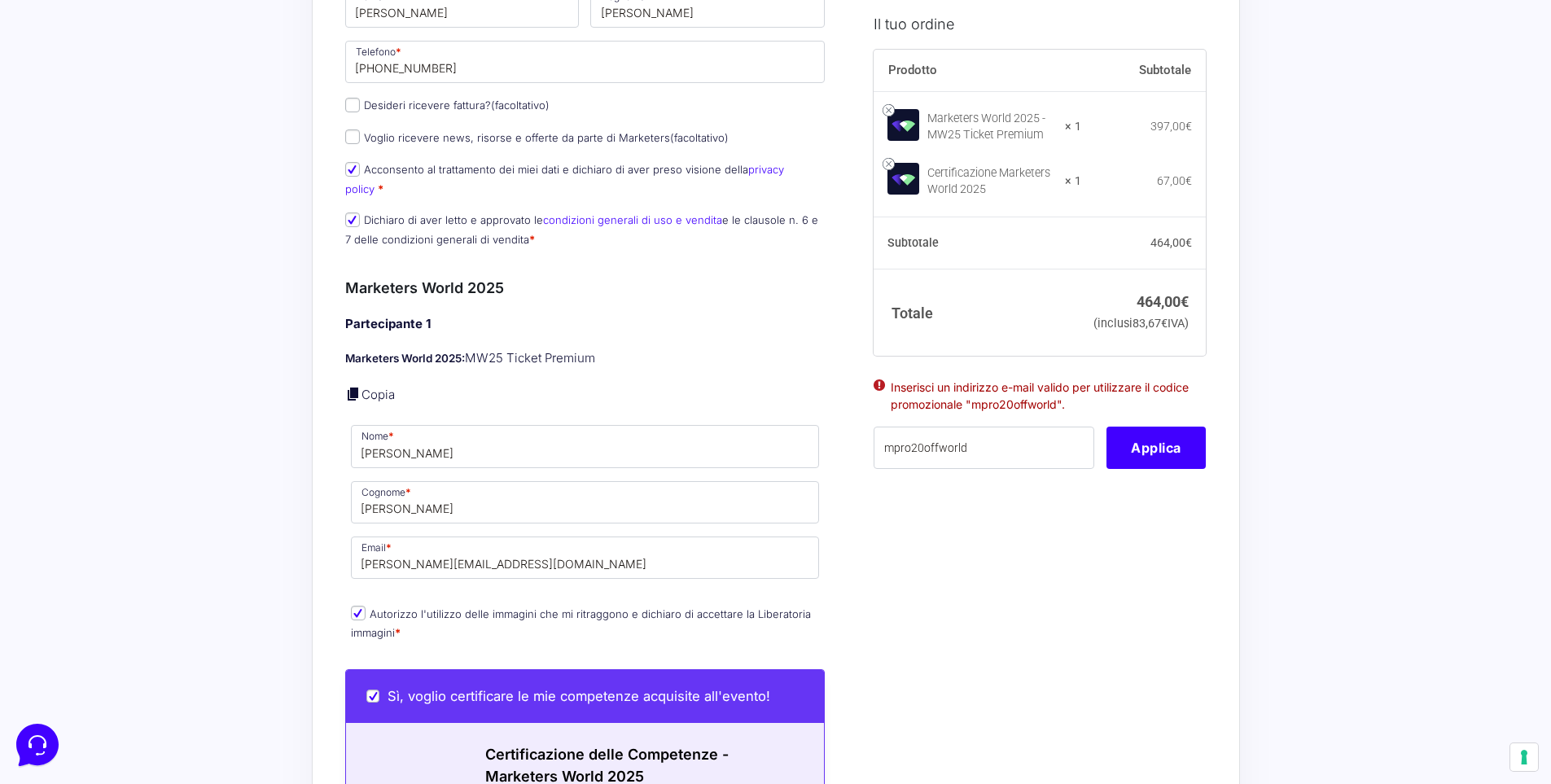
scroll to position [400, 0]
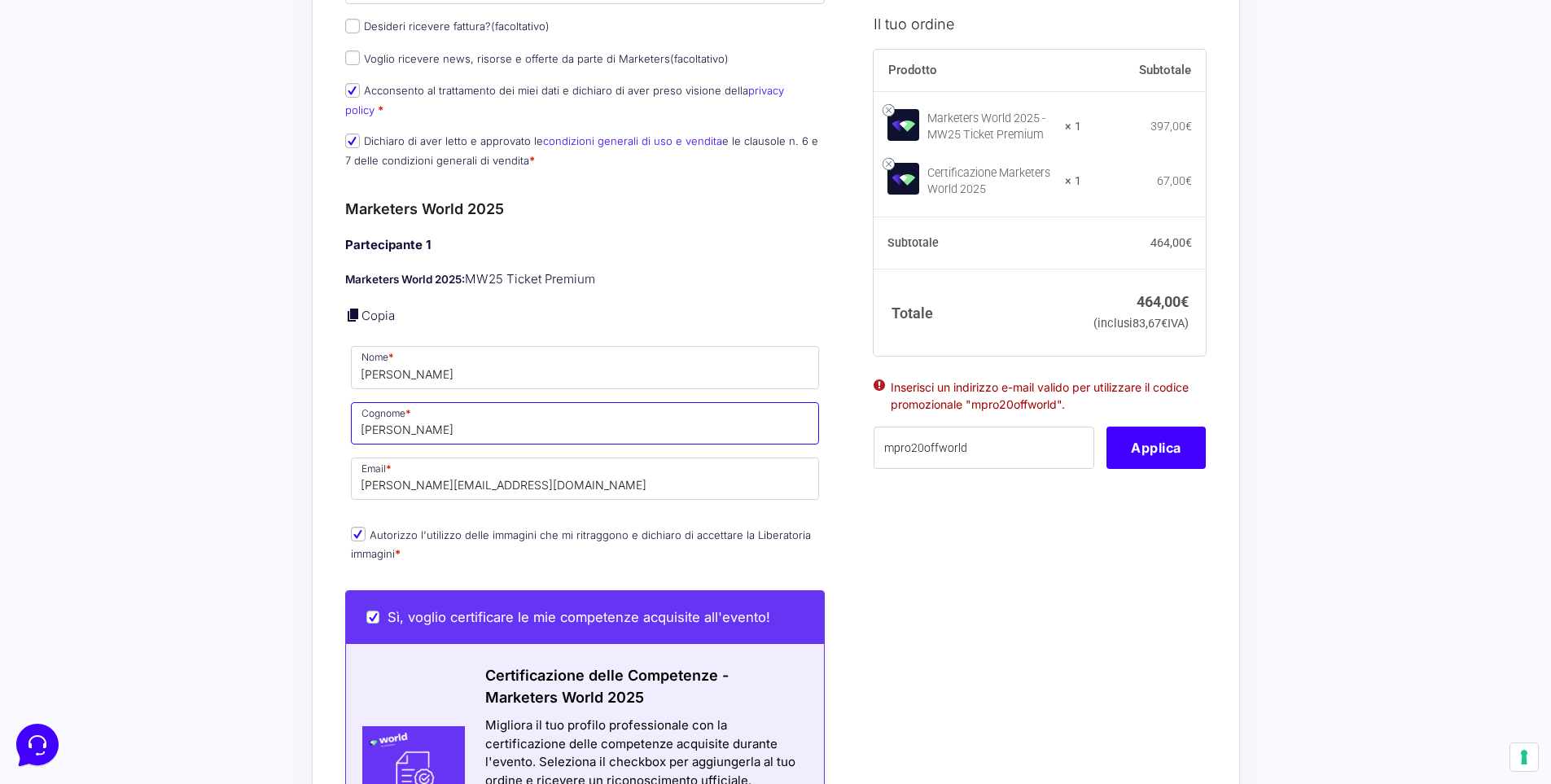
click at [436, 402] on input "[PERSON_NAME]" at bounding box center [586, 423] width 469 height 42
click at [425, 412] on input "[PERSON_NAME]" at bounding box center [586, 423] width 469 height 42
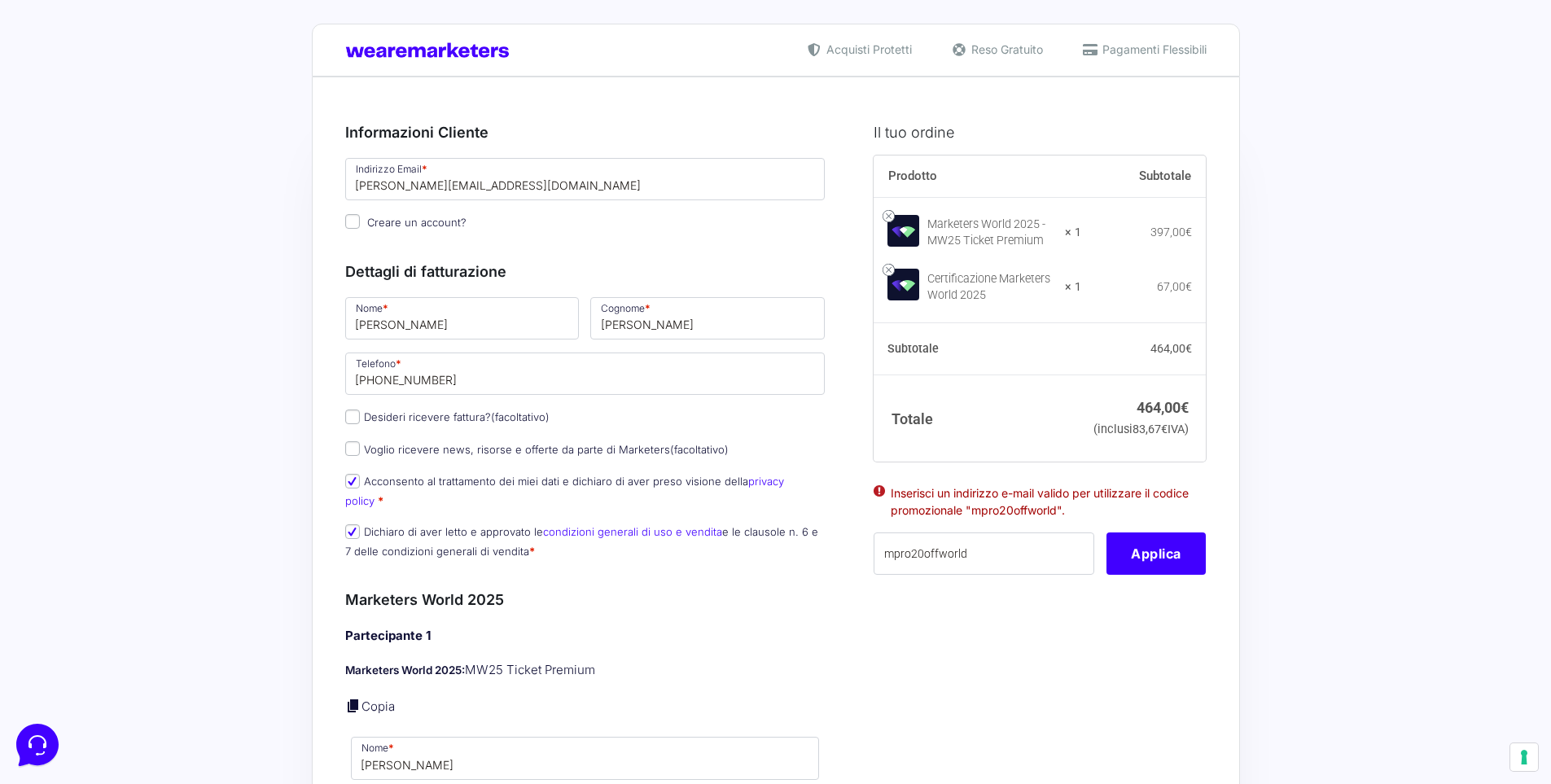
scroll to position [0, 0]
